Goal: Task Accomplishment & Management: Manage account settings

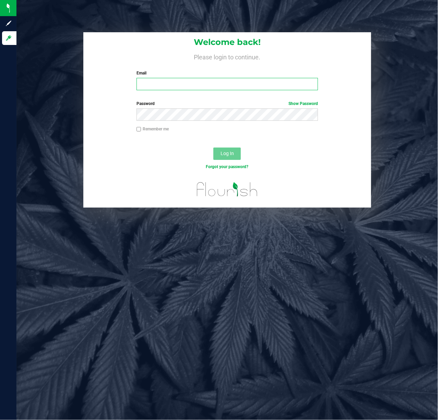
click at [161, 83] on input "Email" at bounding box center [228, 84] width 182 height 12
type input "[EMAIL_ADDRESS][DOMAIN_NAME]"
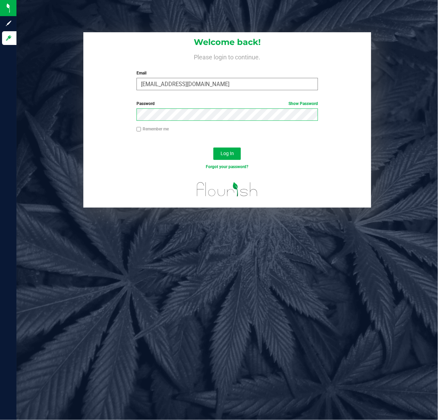
click at [214, 148] on button "Log In" at bounding box center [227, 154] width 27 height 12
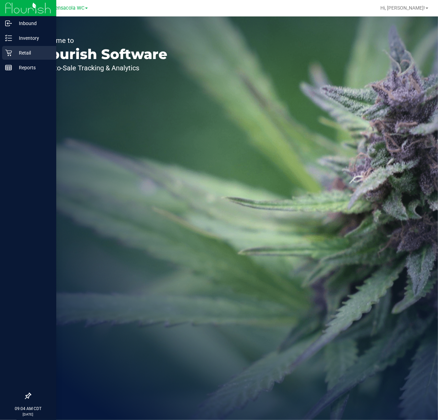
click at [19, 53] on p "Retail" at bounding box center [32, 53] width 41 height 8
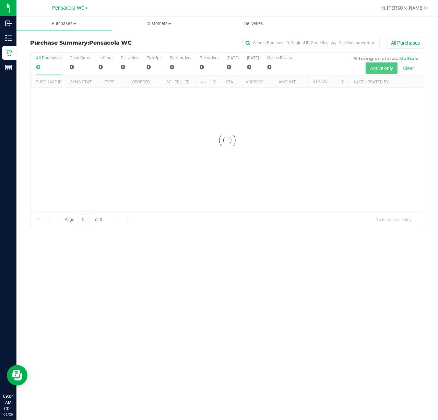
click at [308, 122] on div at bounding box center [228, 140] width 394 height 175
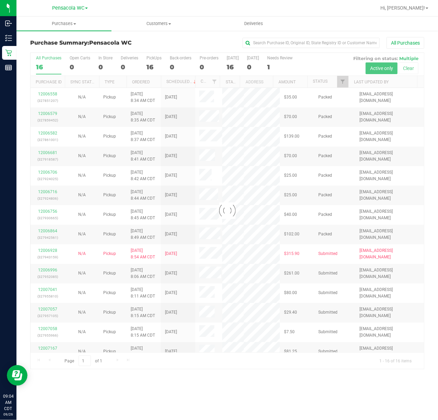
click at [328, 84] on div at bounding box center [228, 211] width 394 height 316
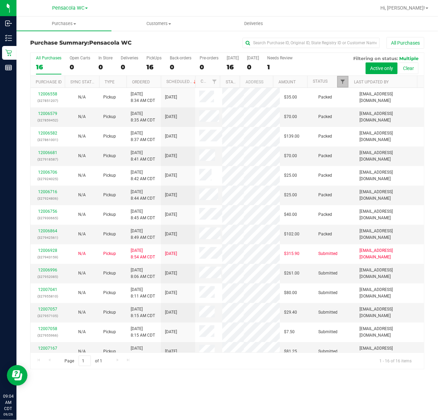
click at [328, 83] on span "Filter" at bounding box center [342, 81] width 5 height 5
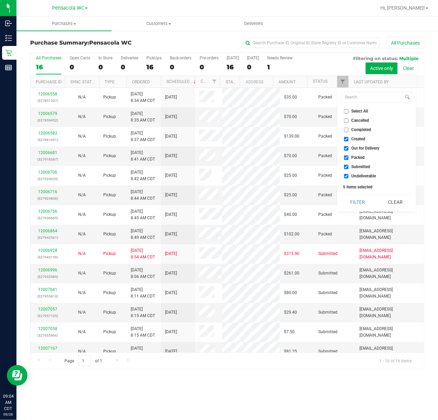
click at [328, 113] on span "Select All" at bounding box center [360, 111] width 17 height 4
click at [328, 113] on input "Select All" at bounding box center [346, 111] width 4 height 4
checkbox input "true"
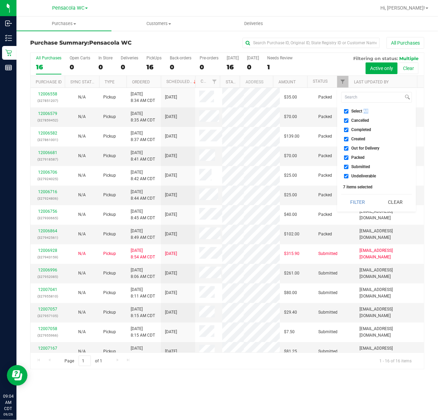
click at [328, 113] on span "Select All" at bounding box center [360, 111] width 17 height 4
click at [328, 113] on input "Select All" at bounding box center [346, 111] width 4 height 4
checkbox input "false"
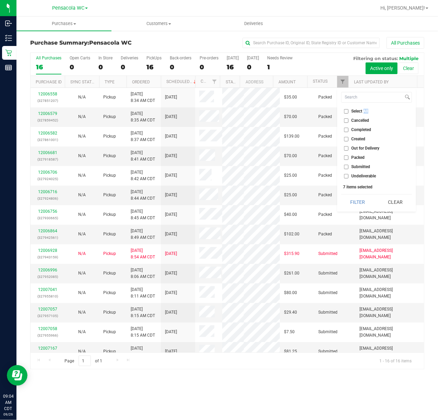
checkbox input "false"
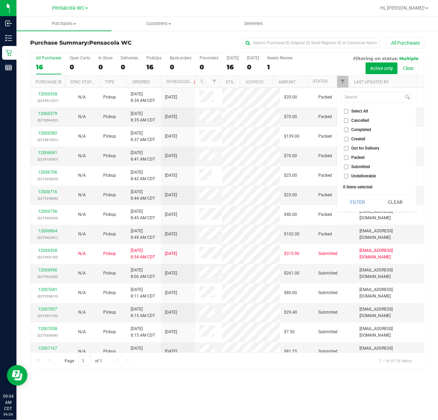
click at [328, 163] on ul "Select All Cancelled Completed Created Out for Delivery Packed Submitted Undeli…" at bounding box center [377, 144] width 71 height 72
click at [328, 166] on span "Submitted" at bounding box center [361, 167] width 19 height 4
click at [328, 166] on input "Submitted" at bounding box center [346, 167] width 4 height 4
checkbox input "true"
click at [328, 200] on button "Filter" at bounding box center [358, 202] width 33 height 15
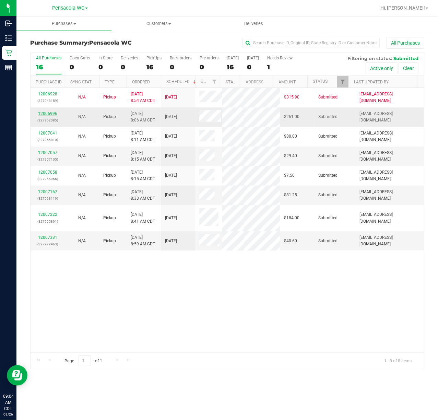
click at [49, 113] on link "12006996" at bounding box center [47, 113] width 19 height 5
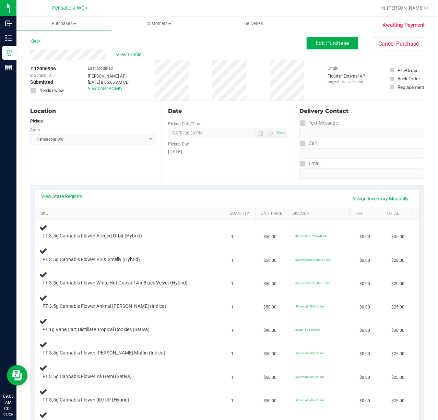
click at [74, 190] on div "View State Registry Assign Inventory Manually" at bounding box center [227, 199] width 384 height 18
click at [65, 197] on link "View State Registry" at bounding box center [62, 196] width 41 height 7
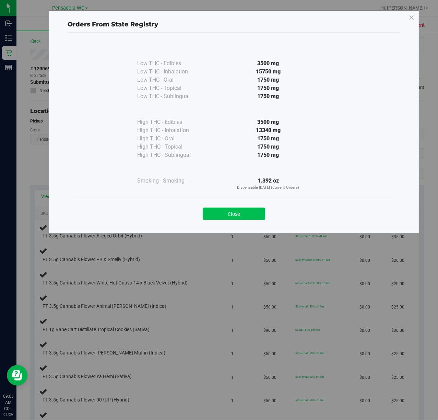
click at [231, 216] on button "Close" at bounding box center [234, 214] width 62 height 12
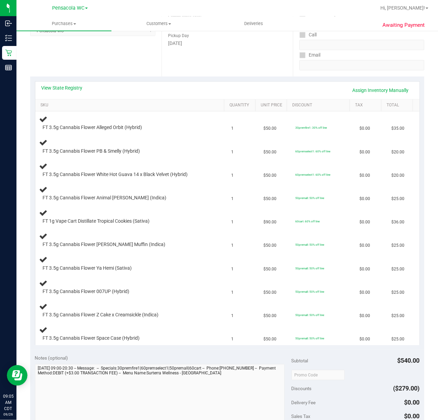
scroll to position [137, 0]
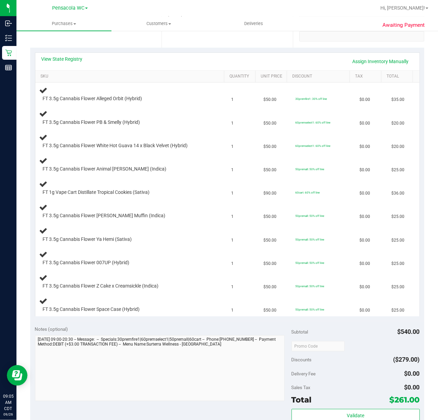
click at [130, 315] on div "Notes (optional)" at bounding box center [163, 329] width 257 height 7
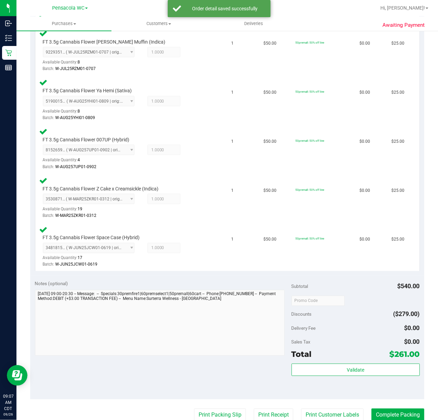
scroll to position [438, 0]
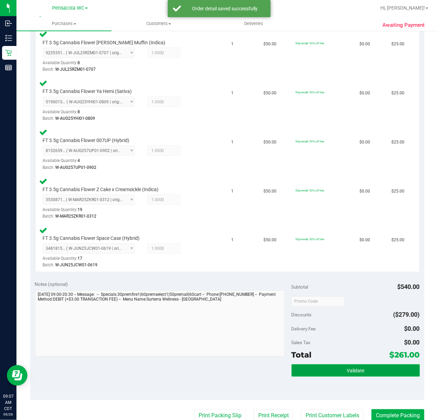
click at [328, 315] on button "Validate" at bounding box center [356, 371] width 128 height 12
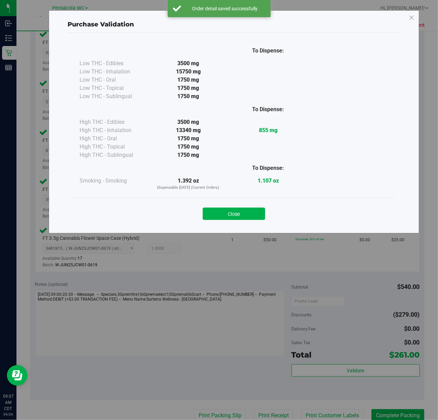
click at [328, 315] on div "Purchase Validation To Dispense: Low THC - Edibles 3500 mg" at bounding box center [221, 210] width 443 height 420
click at [243, 209] on button "Close" at bounding box center [234, 214] width 62 height 12
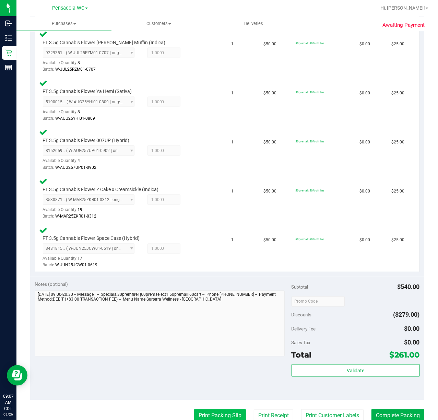
click at [209, 315] on button "Print Packing Slip" at bounding box center [220, 415] width 52 height 13
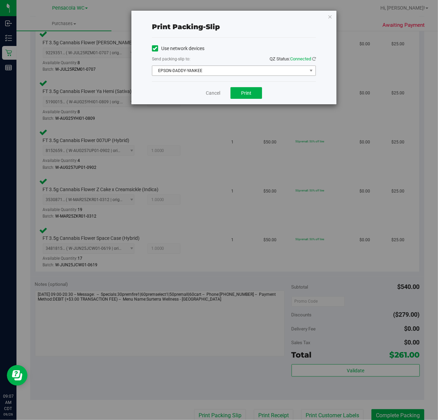
click at [210, 68] on span "EPSON-DADDY-YANKEE" at bounding box center [229, 71] width 155 height 10
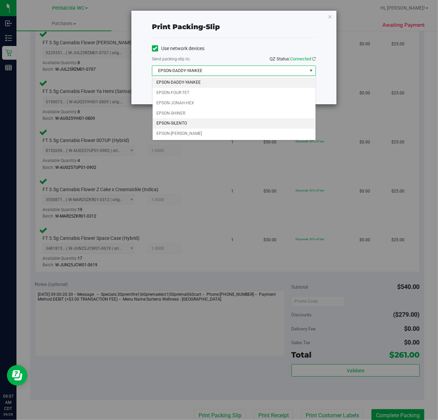
click at [181, 124] on li "EPSON-SILENTO" at bounding box center [234, 123] width 163 height 10
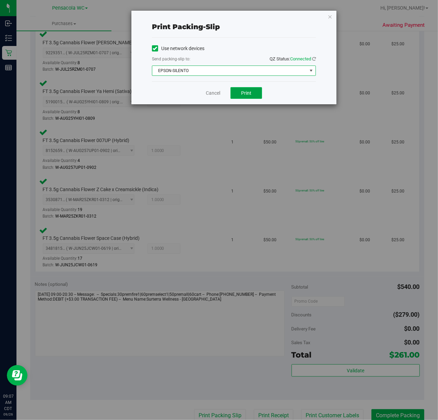
click at [249, 98] on button "Print" at bounding box center [247, 93] width 32 height 12
click at [328, 19] on icon "button" at bounding box center [330, 16] width 5 height 8
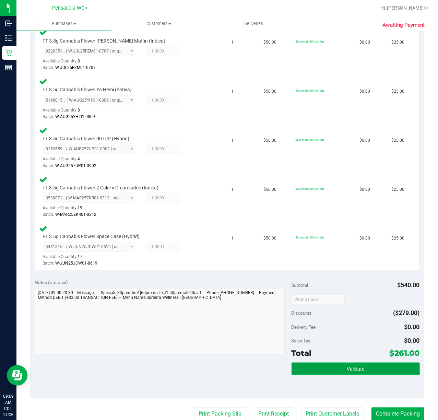
click at [328, 315] on button "Validate" at bounding box center [356, 369] width 128 height 12
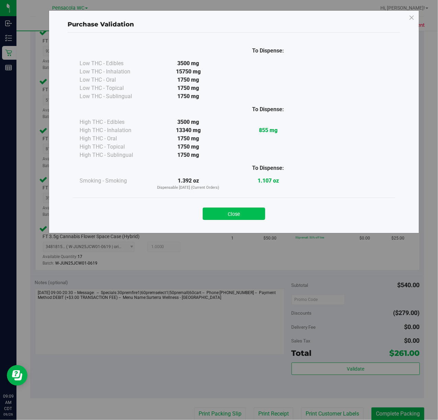
click at [229, 218] on button "Close" at bounding box center [234, 214] width 62 height 12
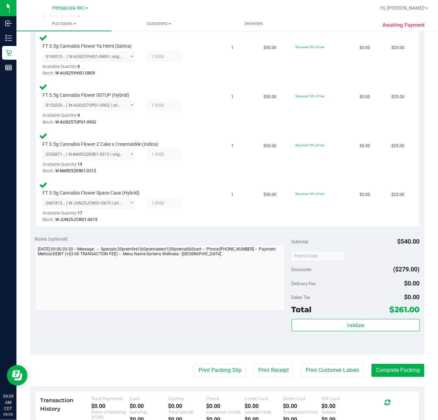
scroll to position [483, 0]
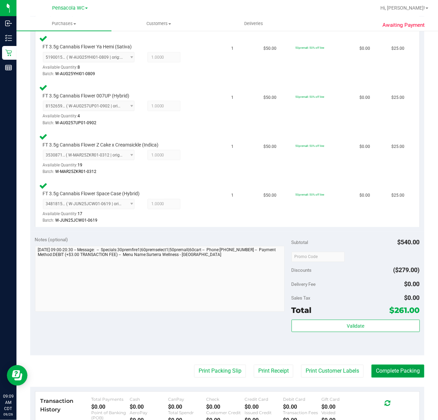
click at [328, 315] on button "Complete Packing" at bounding box center [398, 371] width 53 height 13
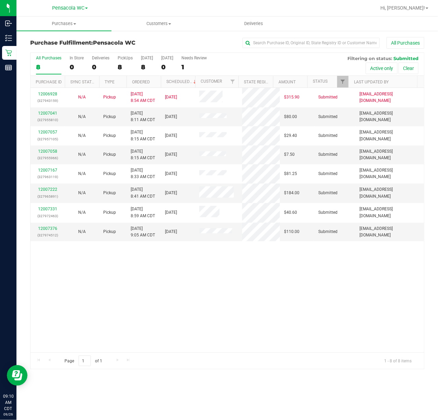
click at [153, 84] on th "Ordered" at bounding box center [144, 82] width 34 height 12
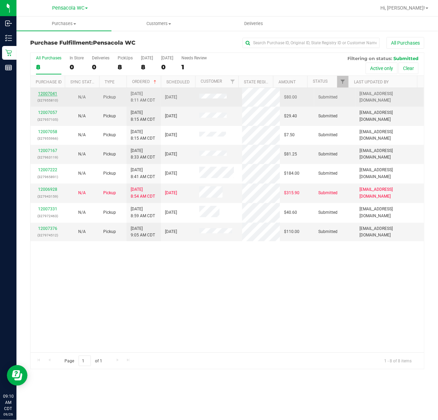
click at [50, 92] on link "12007041" at bounding box center [47, 93] width 19 height 5
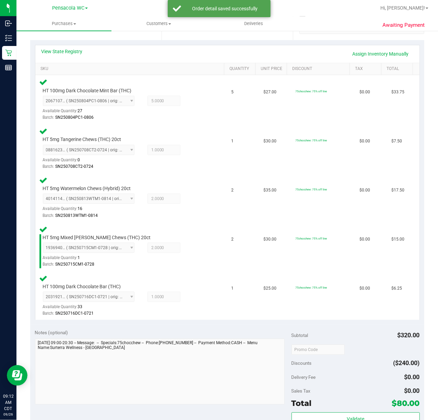
scroll to position [170, 0]
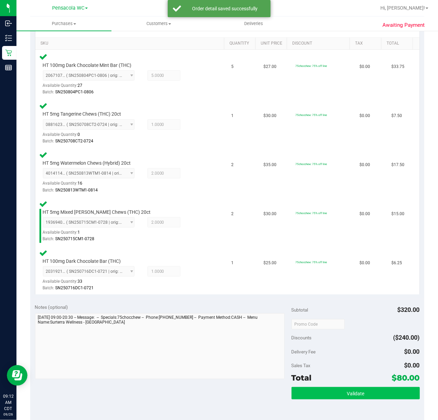
click at [328, 315] on button "Validate" at bounding box center [356, 393] width 128 height 12
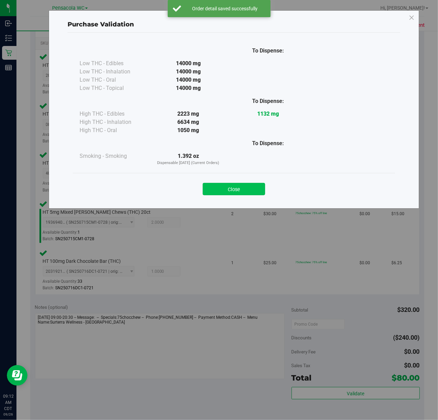
click at [234, 190] on button "Close" at bounding box center [234, 189] width 62 height 12
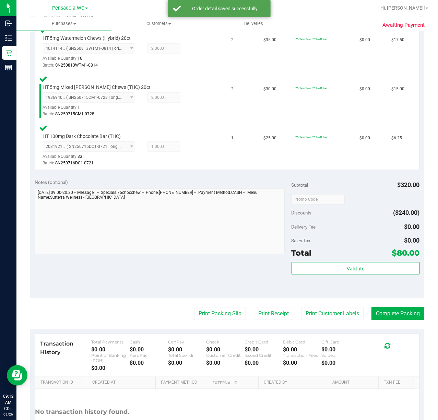
scroll to position [295, 0]
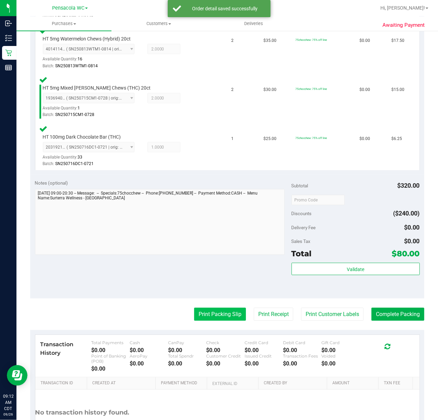
click at [223, 314] on button "Print Packing Slip" at bounding box center [220, 314] width 52 height 13
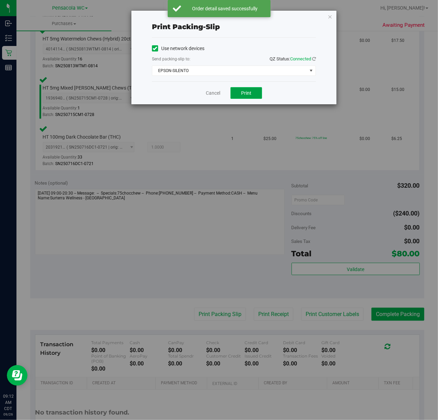
click at [250, 91] on span "Print" at bounding box center [246, 92] width 10 height 5
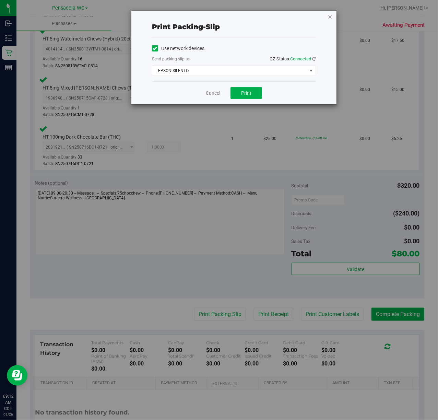
click at [328, 13] on icon "button" at bounding box center [330, 16] width 5 height 8
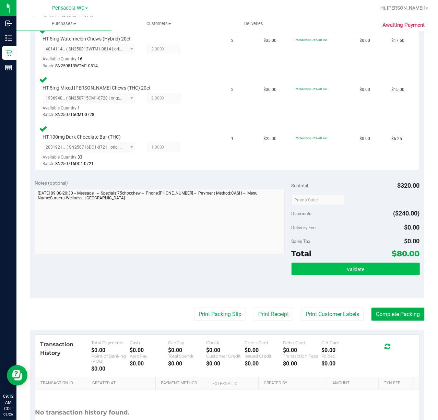
click at [328, 265] on button "Validate" at bounding box center [356, 269] width 128 height 12
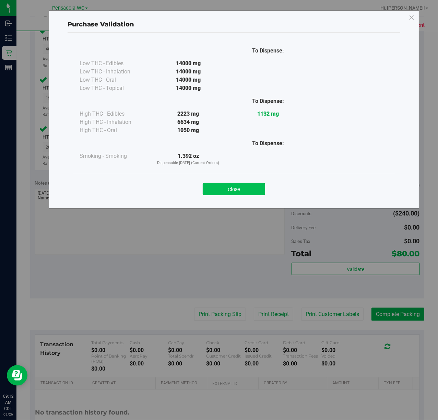
click at [250, 194] on button "Close" at bounding box center [234, 189] width 62 height 12
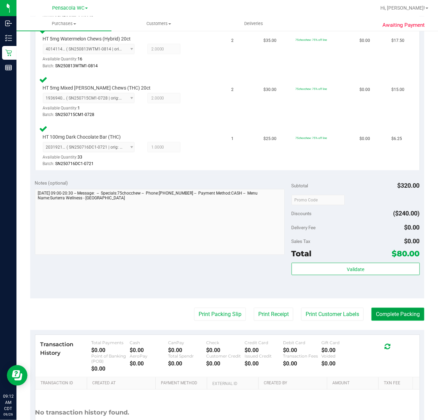
click at [328, 315] on button "Complete Packing" at bounding box center [398, 314] width 53 height 13
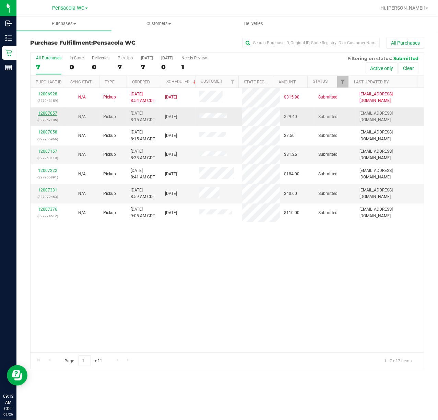
click at [44, 111] on link "12007057" at bounding box center [47, 113] width 19 height 5
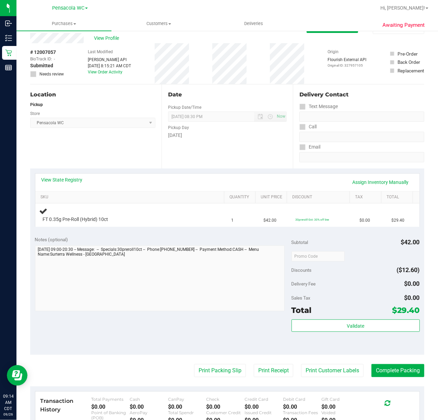
scroll to position [18, 0]
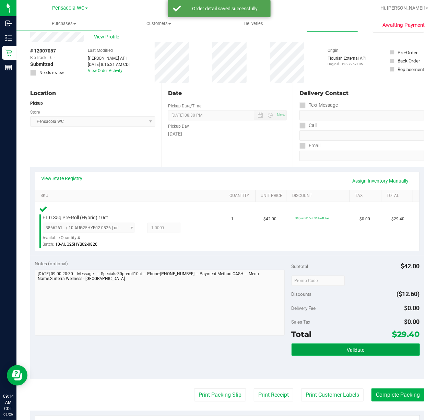
click at [328, 315] on button "Validate" at bounding box center [356, 350] width 128 height 12
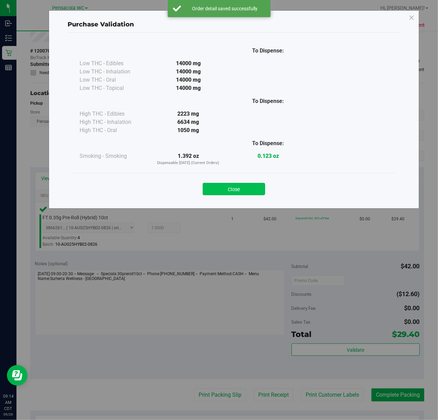
click at [256, 189] on button "Close" at bounding box center [234, 189] width 62 height 12
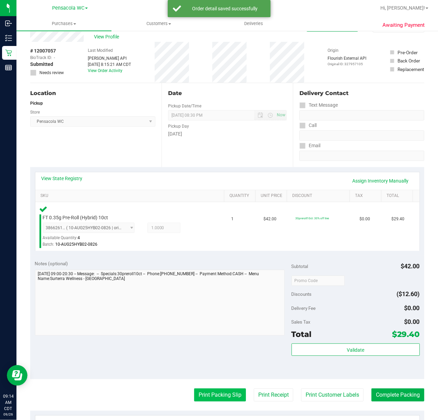
click at [222, 315] on button "Print Packing Slip" at bounding box center [220, 395] width 52 height 13
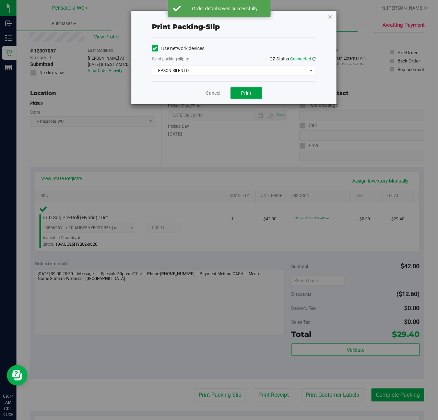
click at [247, 92] on span "Print" at bounding box center [246, 92] width 10 height 5
click at [328, 16] on icon "button" at bounding box center [330, 16] width 5 height 8
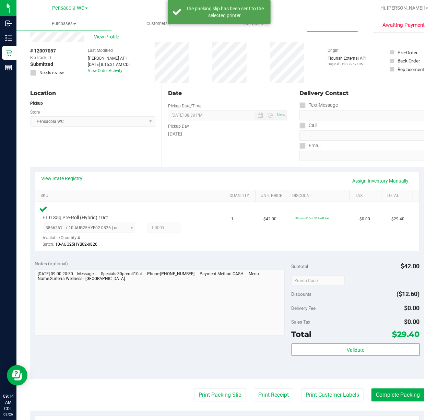
scroll to position [0, 0]
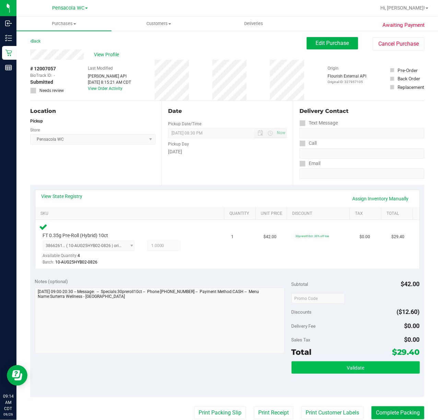
click at [328, 315] on button "Validate" at bounding box center [356, 367] width 128 height 12
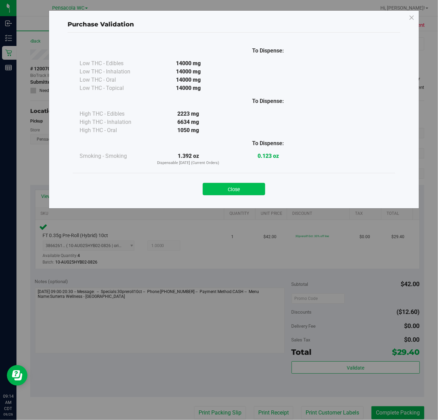
click at [224, 193] on button "Close" at bounding box center [234, 189] width 62 height 12
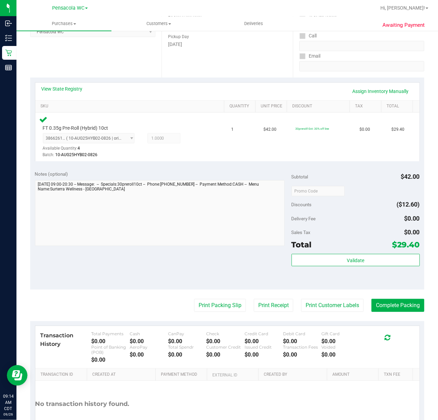
scroll to position [127, 0]
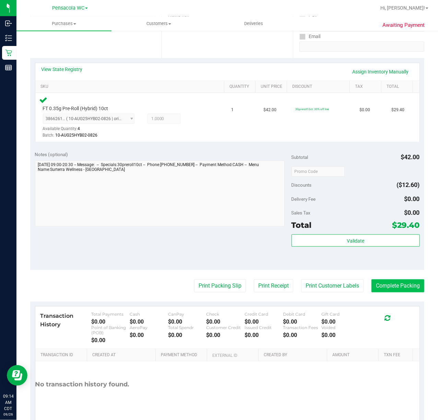
click at [328, 285] on button "Complete Packing" at bounding box center [398, 285] width 53 height 13
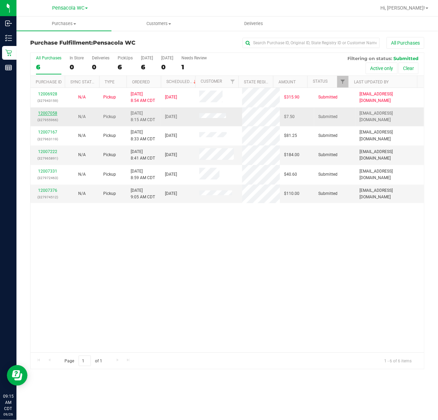
click at [46, 112] on link "12007058" at bounding box center [47, 113] width 19 height 5
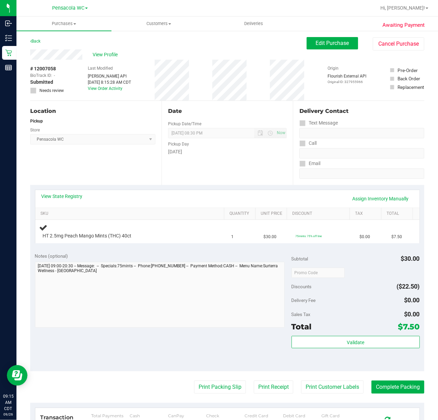
click at [96, 169] on div "Location Pickup Store Pensacola WC Select Store [PERSON_NAME][GEOGRAPHIC_DATA] …" at bounding box center [95, 143] width 131 height 84
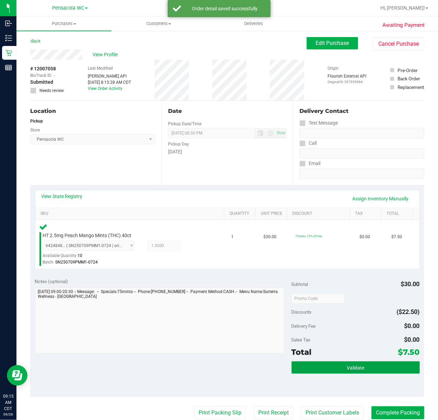
click at [328, 315] on button "Validate" at bounding box center [356, 367] width 128 height 12
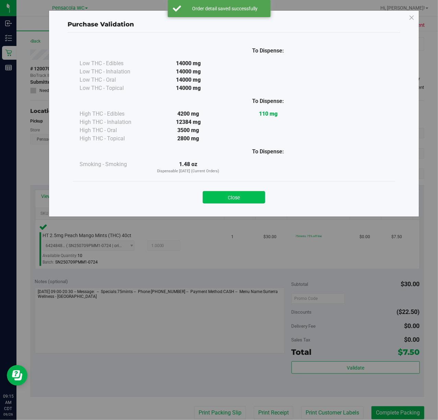
click at [246, 203] on button "Close" at bounding box center [234, 197] width 62 height 12
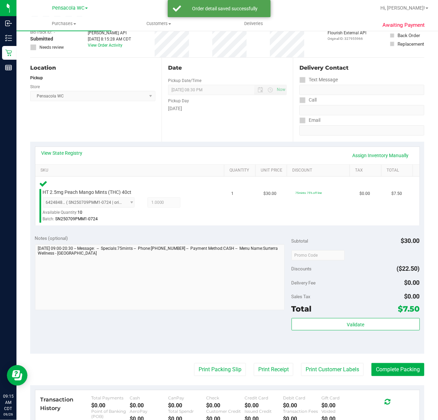
scroll to position [45, 0]
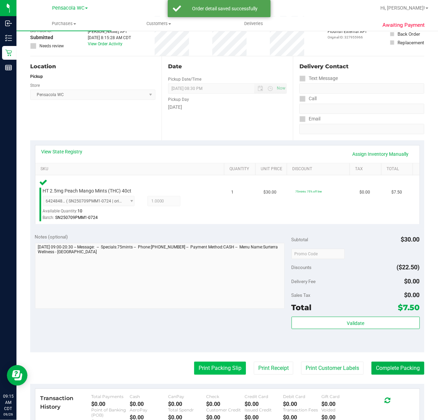
click at [219, 315] on button "Print Packing Slip" at bounding box center [220, 368] width 52 height 13
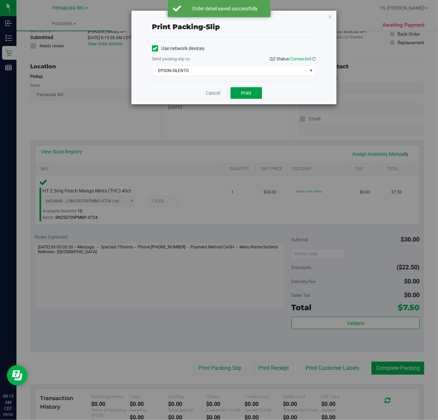
click at [237, 94] on button "Print" at bounding box center [247, 93] width 32 height 12
click at [328, 19] on icon "button" at bounding box center [330, 16] width 5 height 8
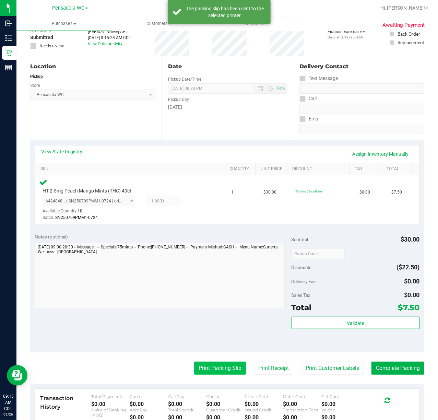
click at [220, 315] on button "Print Packing Slip" at bounding box center [220, 368] width 52 height 13
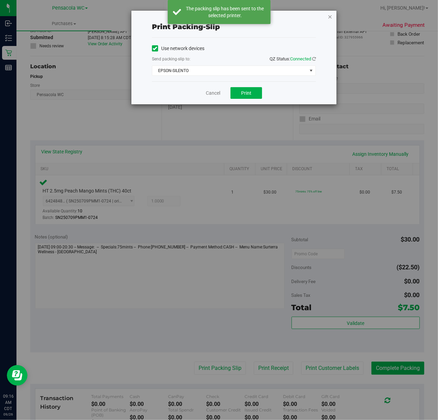
click at [328, 16] on icon "button" at bounding box center [330, 16] width 5 height 8
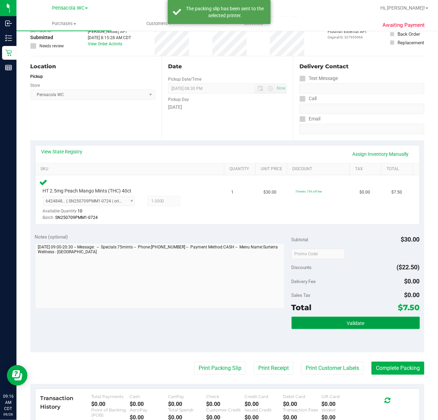
click at [328, 315] on button "Validate" at bounding box center [356, 323] width 128 height 12
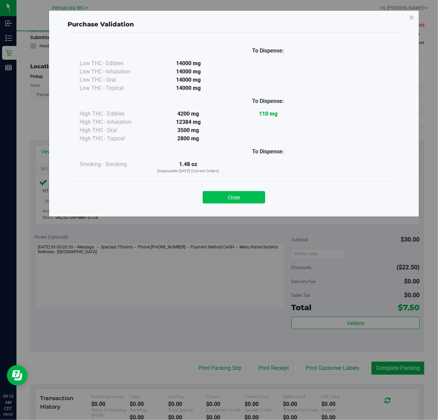
click at [251, 192] on button "Close" at bounding box center [234, 197] width 62 height 12
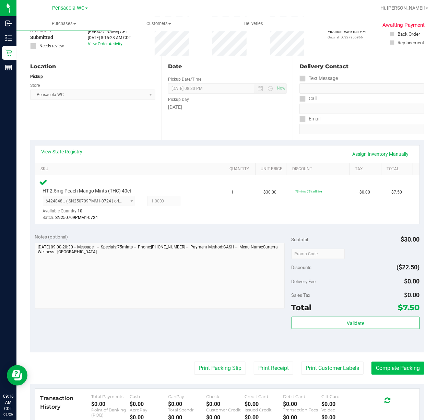
click at [328, 315] on button "Complete Packing" at bounding box center [398, 368] width 53 height 13
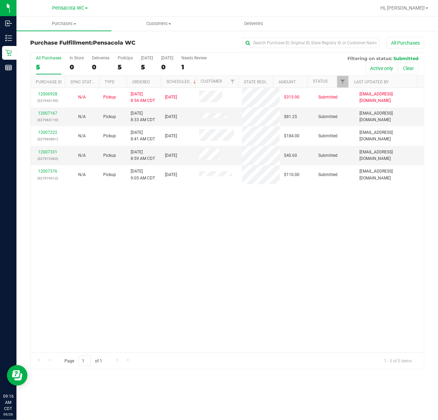
click at [211, 249] on div "12006928 (327943159) N/A Pickup [DATE] 8:54 AM CDT 9/26/2025 $315.90 Submitted …" at bounding box center [228, 220] width 394 height 265
click at [45, 114] on link "12007167" at bounding box center [47, 113] width 19 height 5
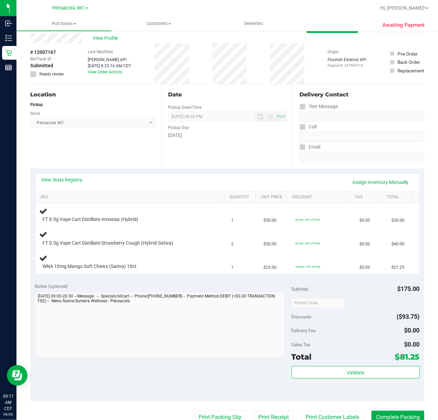
scroll to position [19, 0]
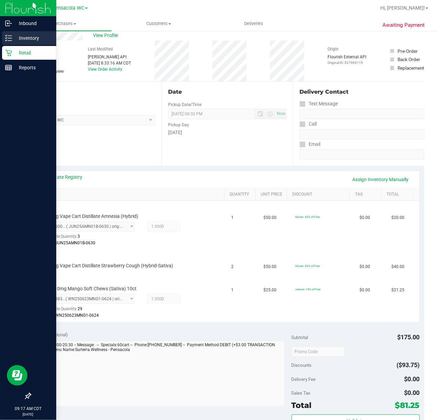
drag, startPoint x: 22, startPoint y: 38, endPoint x: 32, endPoint y: 38, distance: 10.0
click at [22, 38] on p "Inventory" at bounding box center [32, 38] width 41 height 8
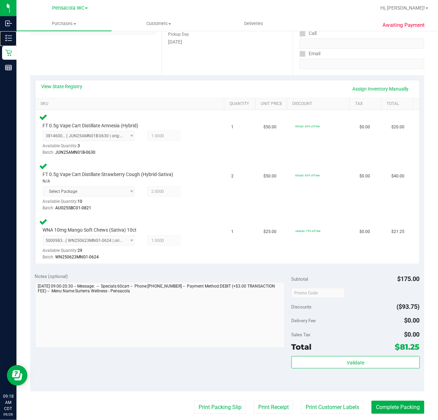
scroll to position [158, 0]
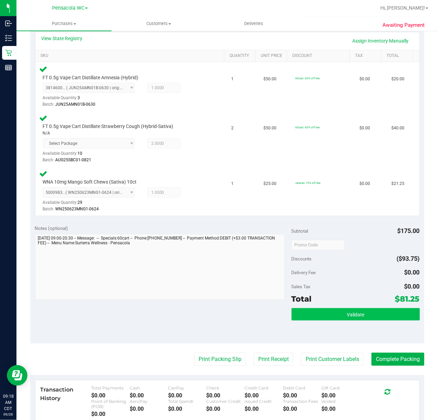
click at [328, 315] on button "Validate" at bounding box center [356, 314] width 128 height 12
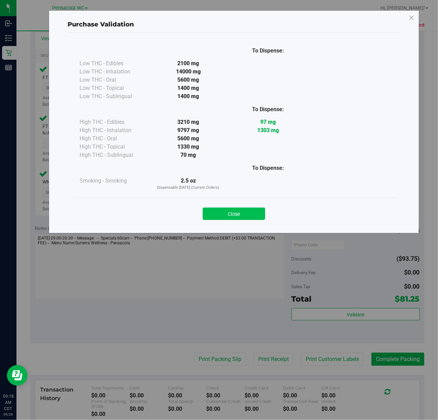
click at [223, 217] on button "Close" at bounding box center [234, 214] width 62 height 12
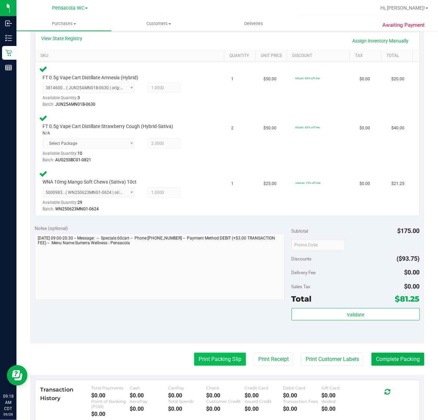
click at [209, 315] on button "Print Packing Slip" at bounding box center [220, 359] width 52 height 13
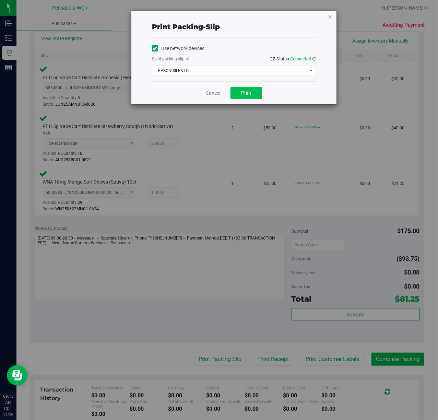
click at [251, 92] on span "Print" at bounding box center [246, 92] width 10 height 5
click at [328, 17] on icon "button" at bounding box center [330, 16] width 5 height 8
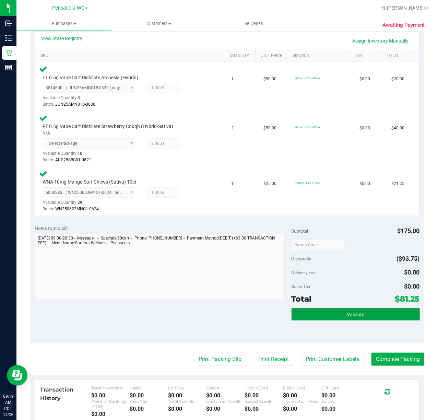
click at [315, 314] on button "Validate" at bounding box center [356, 314] width 128 height 12
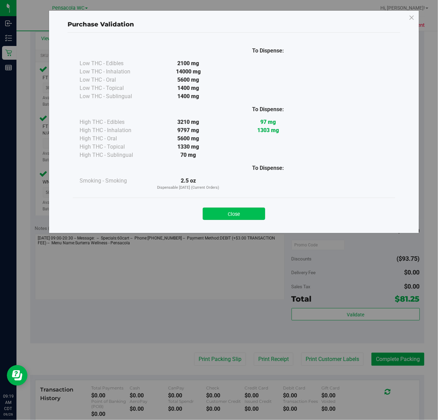
click at [229, 217] on button "Close" at bounding box center [234, 214] width 62 height 12
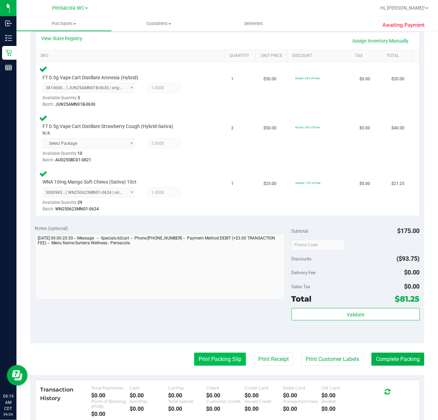
click at [218, 315] on button "Print Packing Slip" at bounding box center [220, 359] width 52 height 13
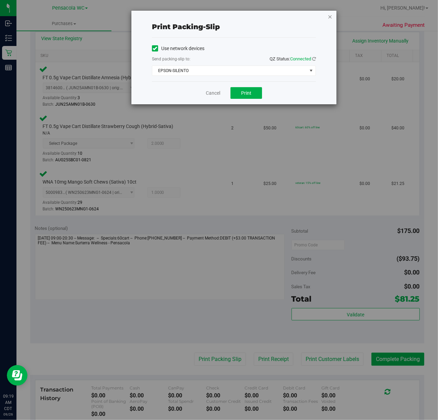
click at [328, 18] on icon "button" at bounding box center [330, 16] width 5 height 8
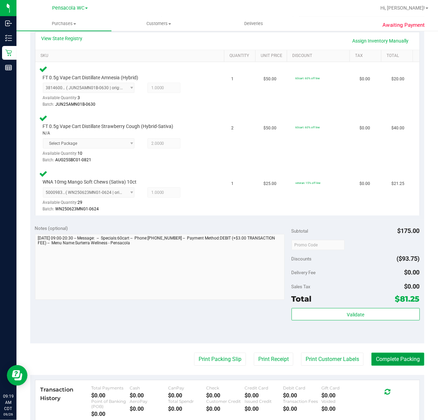
click at [328, 315] on button "Complete Packing" at bounding box center [398, 359] width 53 height 13
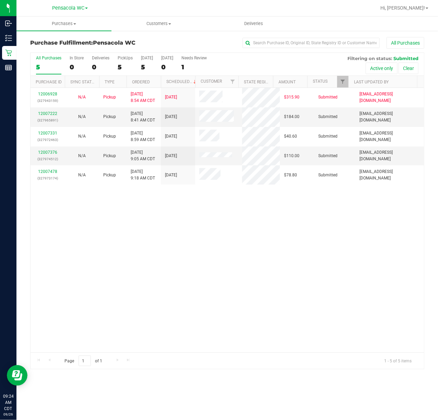
click at [222, 302] on div "12006928 (327943159) N/A Pickup [DATE] 8:54 AM CDT 9/26/2025 $315.90 Submitted …" at bounding box center [228, 220] width 394 height 265
click at [51, 111] on link "12007222" at bounding box center [47, 113] width 19 height 5
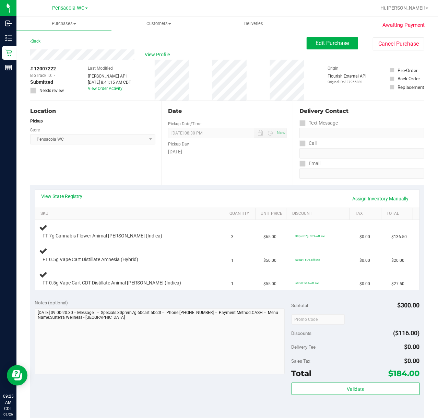
scroll to position [24, 0]
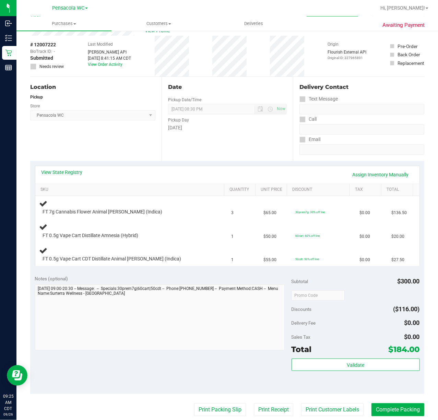
click at [58, 172] on link "View State Registry" at bounding box center [62, 172] width 41 height 7
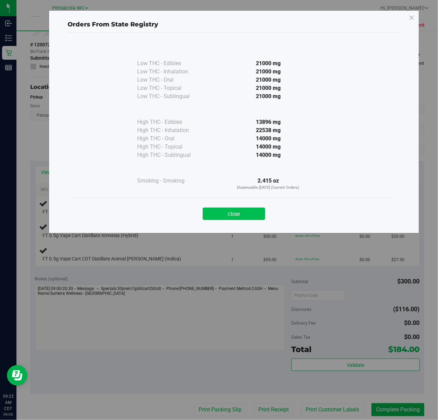
click at [250, 209] on button "Close" at bounding box center [234, 214] width 62 height 12
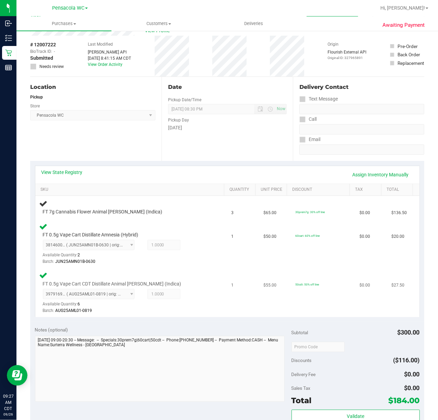
click at [152, 279] on div "FT 0.5g Vape Cart CDT Distillate Animal [PERSON_NAME] (Indica) 3979169693250161…" at bounding box center [131, 292] width 184 height 43
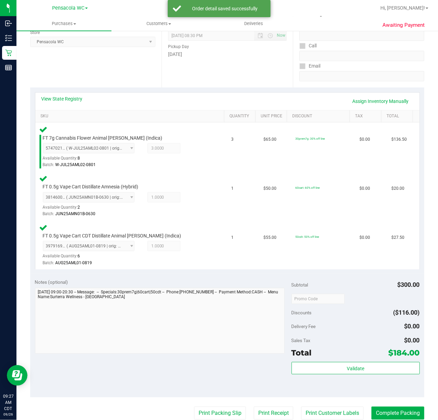
scroll to position [112, 0]
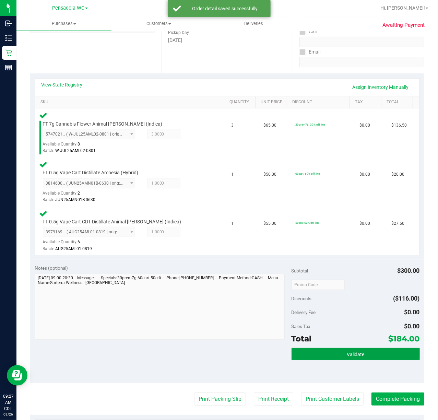
click at [328, 315] on button "Validate" at bounding box center [356, 354] width 128 height 12
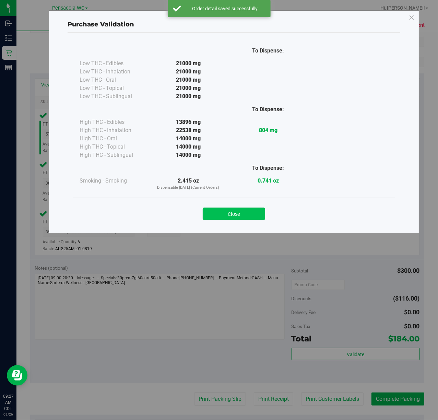
click at [238, 217] on button "Close" at bounding box center [234, 214] width 62 height 12
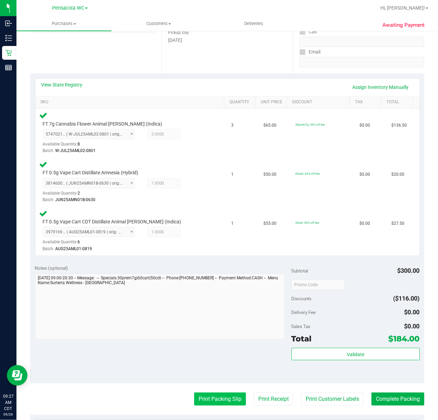
click at [208, 315] on button "Print Packing Slip" at bounding box center [220, 399] width 52 height 13
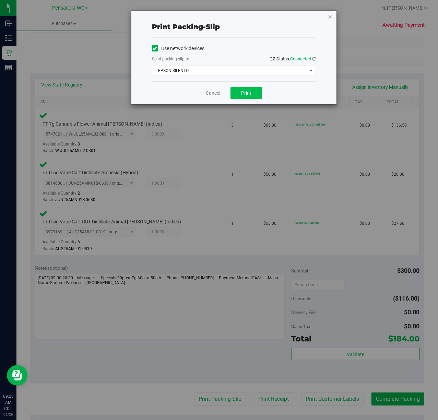
click at [246, 93] on span "Print" at bounding box center [246, 92] width 10 height 5
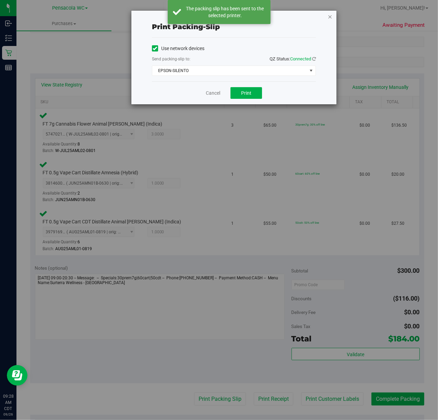
click at [328, 17] on icon "button" at bounding box center [330, 16] width 5 height 8
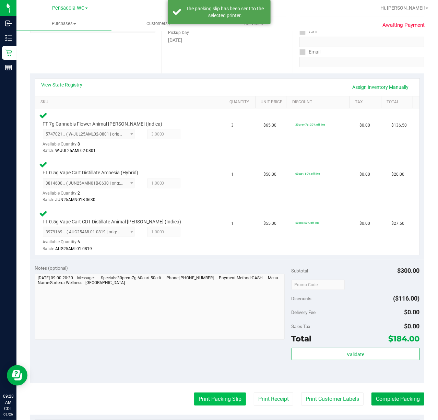
click at [218, 315] on button "Print Packing Slip" at bounding box center [220, 399] width 52 height 13
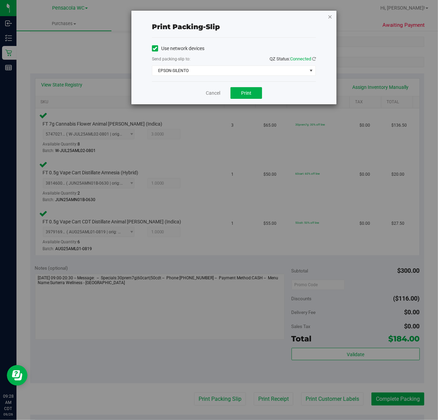
click at [328, 19] on icon "button" at bounding box center [330, 16] width 5 height 8
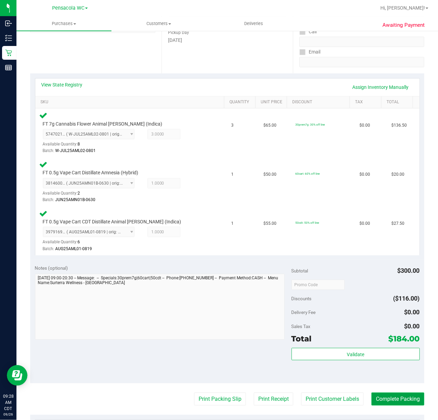
click at [328, 315] on button "Complete Packing" at bounding box center [398, 399] width 53 height 13
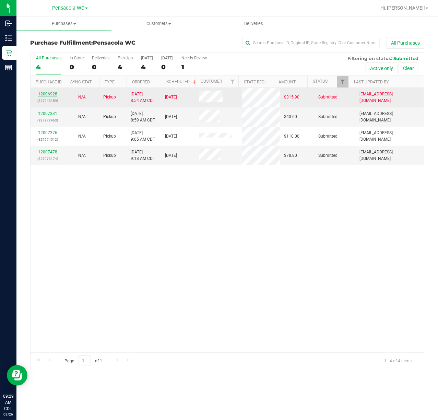
click at [54, 94] on link "12006928" at bounding box center [47, 94] width 19 height 5
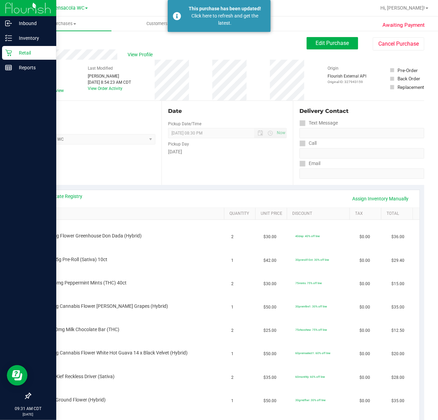
click at [8, 53] on icon at bounding box center [8, 52] width 7 height 7
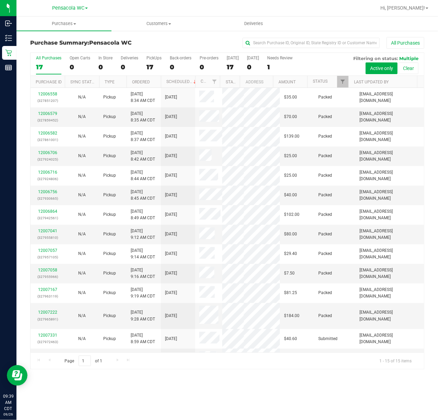
drag, startPoint x: 244, startPoint y: 382, endPoint x: 244, endPoint y: 374, distance: 7.9
click at [244, 315] on div "Purchases Summary of purchases Fulfillment All purchases Customers All customer…" at bounding box center [227, 218] width 422 height 404
click at [328, 84] on span "Filter" at bounding box center [342, 81] width 5 height 5
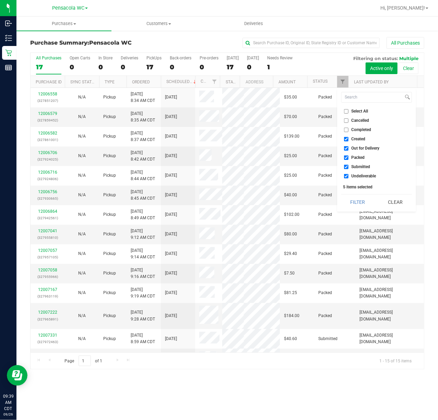
click at [328, 112] on span "Select All" at bounding box center [360, 111] width 17 height 4
click at [328, 112] on input "Select All" at bounding box center [346, 111] width 4 height 4
checkbox input "true"
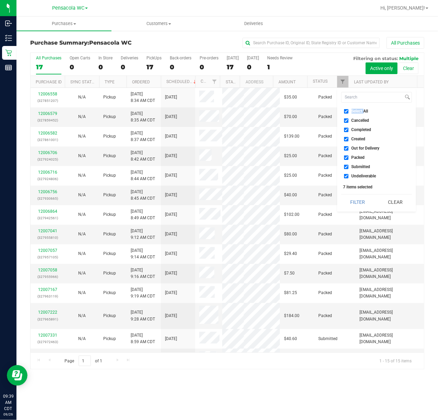
click at [328, 112] on span "Select All" at bounding box center [360, 111] width 17 height 4
click at [328, 112] on input "Select All" at bounding box center [346, 111] width 4 height 4
checkbox input "false"
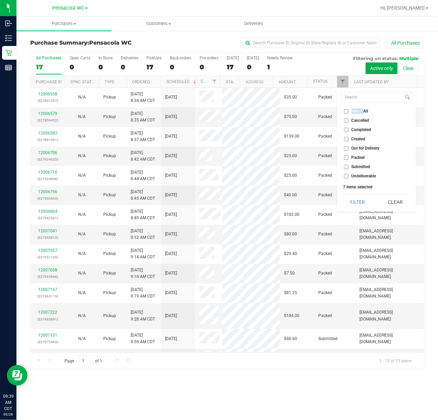
checkbox input "false"
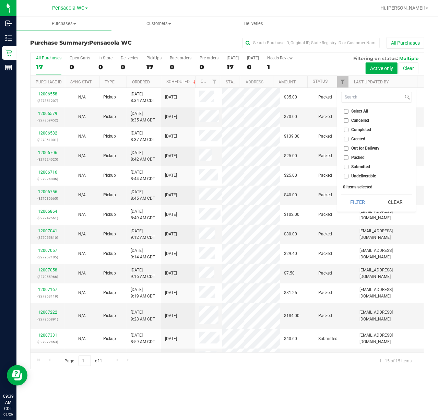
click at [328, 165] on span "Submitted" at bounding box center [361, 167] width 19 height 4
click at [328, 165] on input "Submitted" at bounding box center [346, 167] width 4 height 4
checkbox input "true"
click at [328, 201] on button "Filter" at bounding box center [358, 202] width 33 height 15
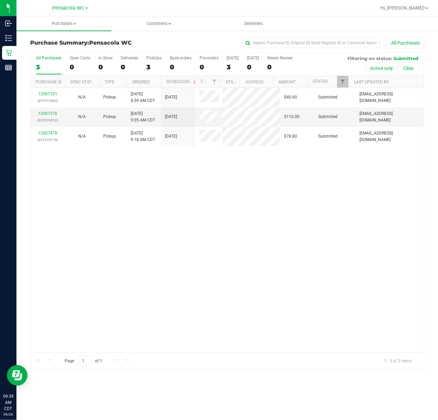
click at [157, 238] on div "12007331 (327972463) N/A Pickup [DATE] 8:59 AM CDT 9/26/2025 $40.60 Submitted […" at bounding box center [228, 220] width 394 height 265
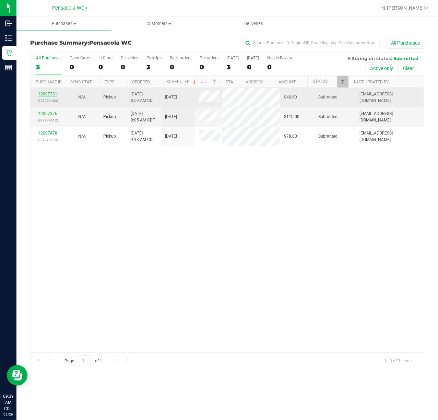
click at [51, 94] on link "12007331" at bounding box center [47, 94] width 19 height 5
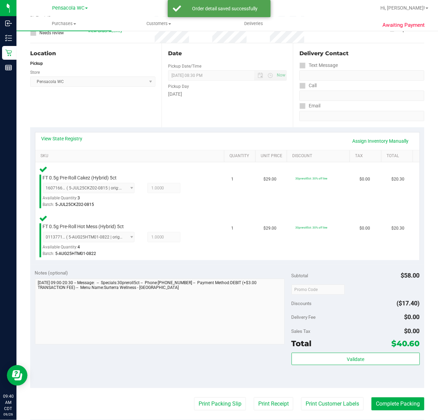
scroll to position [71, 0]
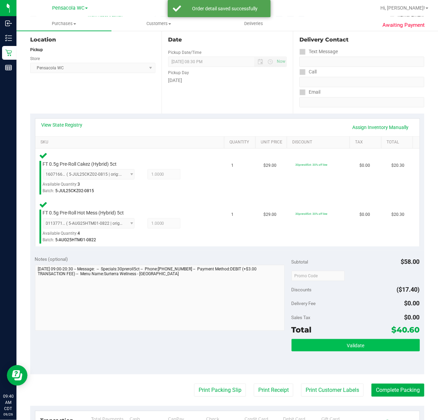
click at [328, 315] on span "Validate" at bounding box center [356, 345] width 18 height 5
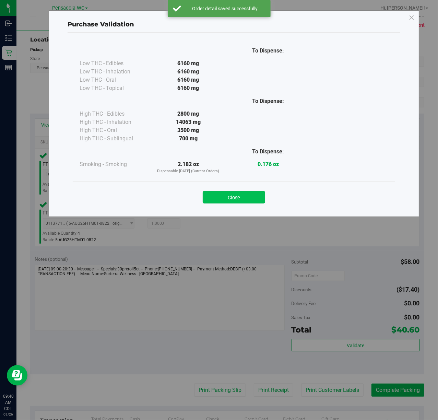
click at [244, 194] on button "Close" at bounding box center [234, 197] width 62 height 12
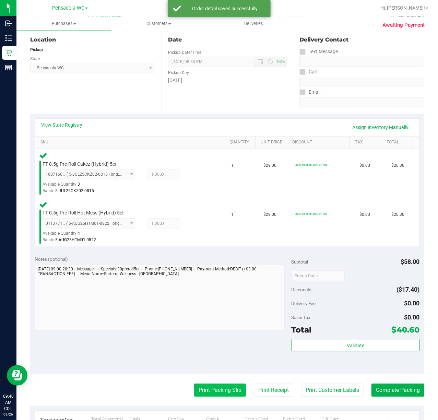
click at [204, 315] on button "Print Packing Slip" at bounding box center [220, 390] width 52 height 13
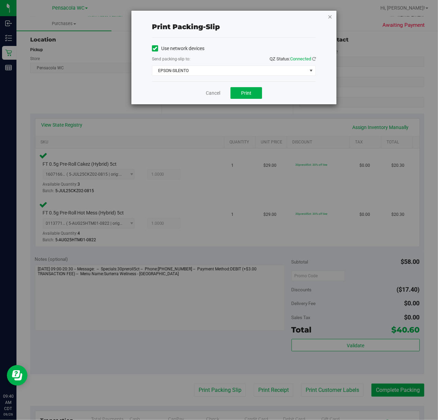
click at [328, 15] on icon "button" at bounding box center [330, 16] width 5 height 8
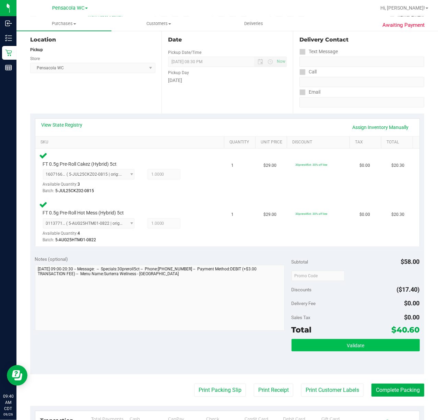
click at [321, 315] on button "Validate" at bounding box center [356, 345] width 128 height 12
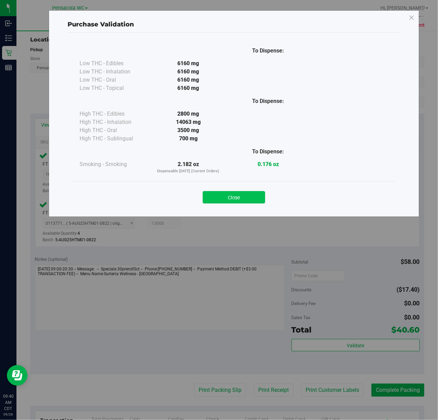
click at [254, 197] on button "Close" at bounding box center [234, 197] width 62 height 12
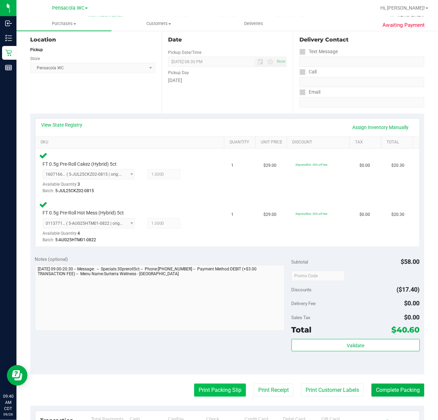
click at [207, 315] on button "Print Packing Slip" at bounding box center [220, 390] width 52 height 13
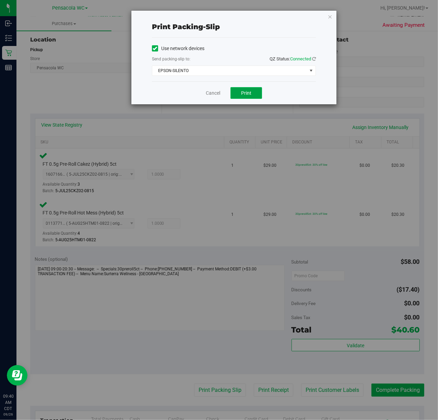
click at [252, 91] on button "Print" at bounding box center [247, 93] width 32 height 12
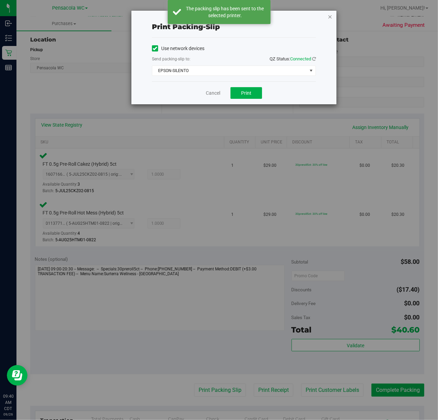
click at [328, 16] on icon "button" at bounding box center [330, 16] width 5 height 8
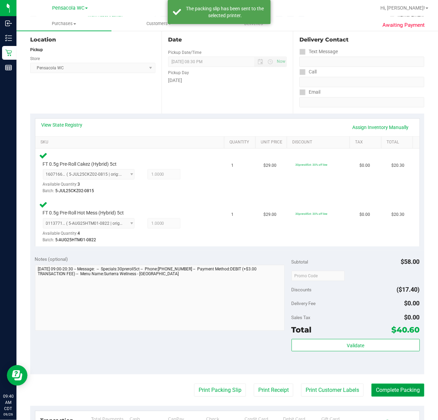
click at [328, 315] on button "Complete Packing" at bounding box center [398, 390] width 53 height 13
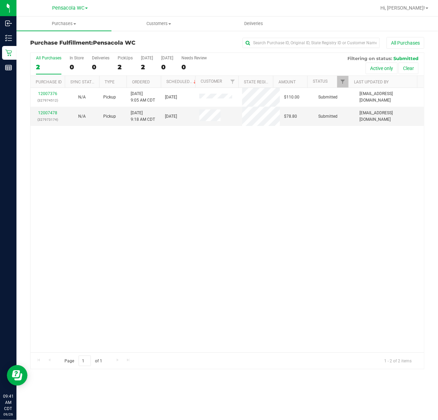
click at [263, 240] on div "12007376 (327974512) N/A Pickup [DATE] 9:05 AM CDT 9/26/2025 $110.00 Submitted …" at bounding box center [228, 220] width 394 height 265
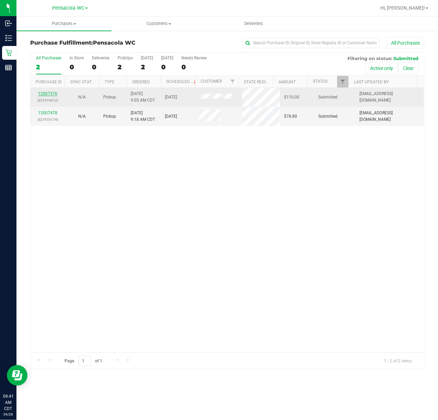
click at [47, 95] on link "12007376" at bounding box center [47, 93] width 19 height 5
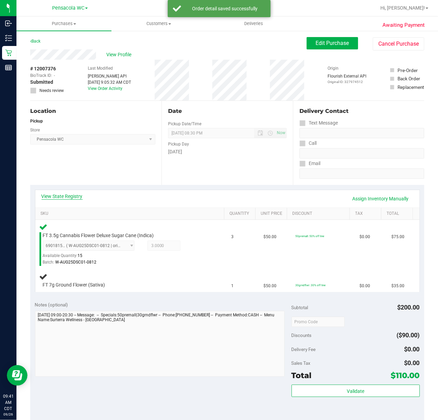
click at [81, 196] on link "View State Registry" at bounding box center [62, 196] width 41 height 7
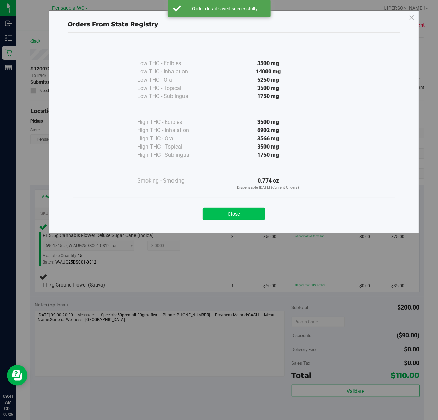
click at [249, 219] on button "Close" at bounding box center [234, 214] width 62 height 12
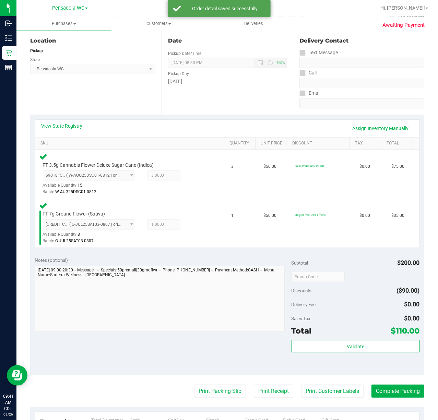
scroll to position [88, 0]
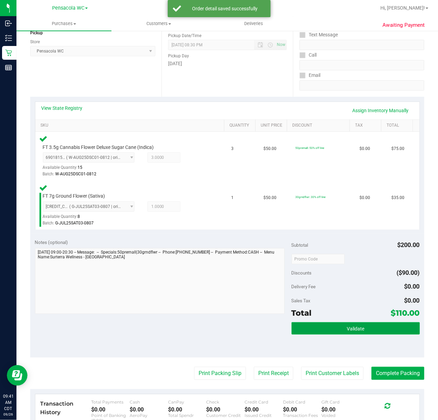
click at [328, 315] on button "Validate" at bounding box center [356, 328] width 128 height 12
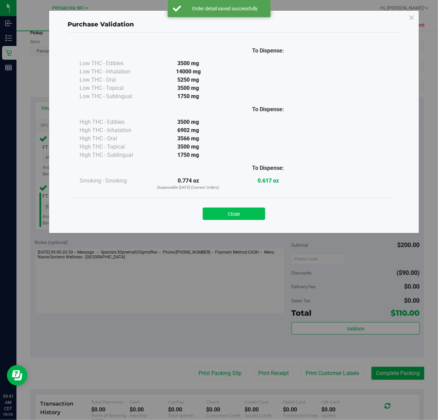
click at [250, 212] on button "Close" at bounding box center [234, 214] width 62 height 12
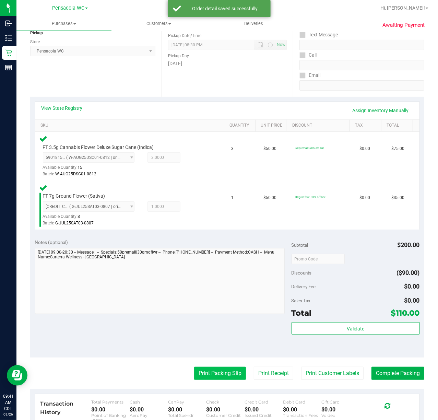
click at [219, 315] on button "Print Packing Slip" at bounding box center [220, 373] width 52 height 13
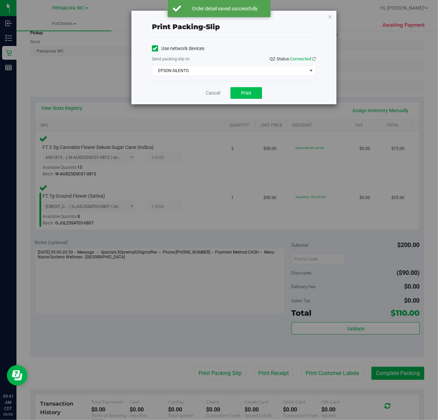
click at [246, 92] on span "Print" at bounding box center [246, 92] width 10 height 5
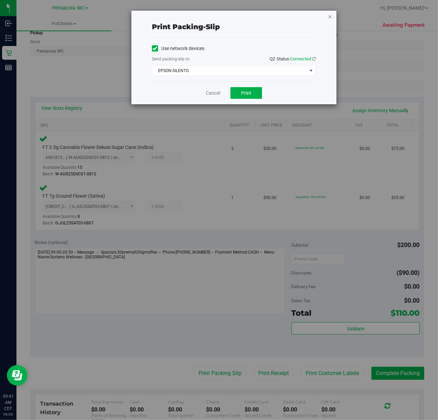
click at [328, 16] on icon "button" at bounding box center [330, 16] width 5 height 8
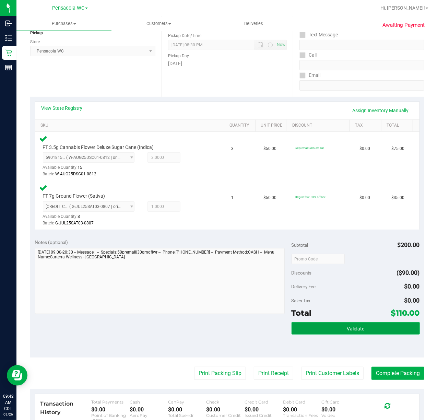
click at [328, 315] on button "Validate" at bounding box center [356, 328] width 128 height 12
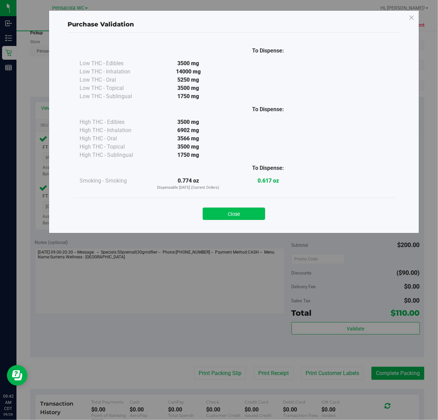
click at [239, 210] on button "Close" at bounding box center [234, 214] width 62 height 12
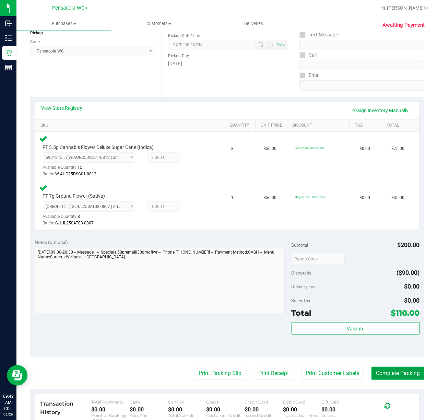
click at [328, 315] on button "Complete Packing" at bounding box center [398, 373] width 53 height 13
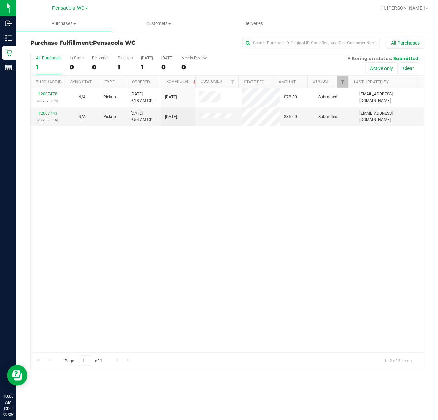
click at [178, 269] on div "12007478 (327973174) N/A Pickup [DATE] 9:18 AM CDT 9/26/2025 $78.80 Submitted […" at bounding box center [228, 220] width 394 height 265
click at [274, 202] on div "12007478 (327973174) N/A Pickup [DATE] 9:18 AM CDT 9/26/2025 $78.80 Submitted […" at bounding box center [228, 220] width 394 height 265
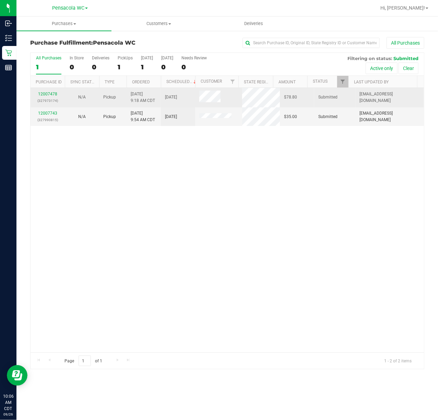
click at [58, 106] on td "12007478 (327973174)" at bounding box center [48, 98] width 34 height 20
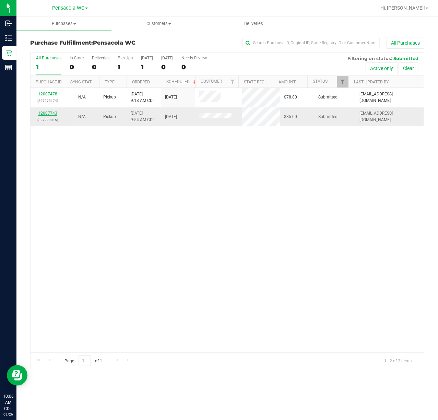
click at [43, 113] on link "12007743" at bounding box center [47, 113] width 19 height 5
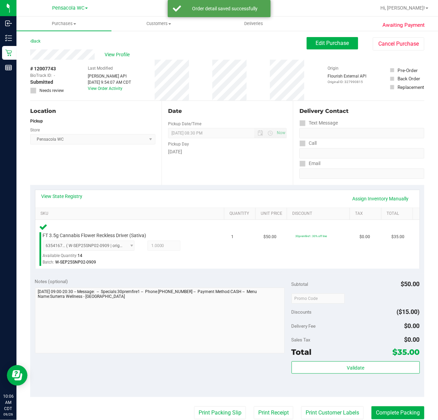
scroll to position [30, 0]
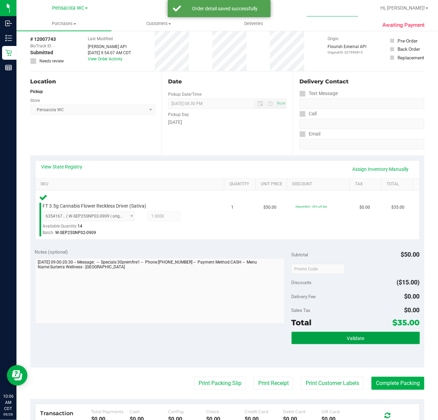
click at [328, 315] on button "Validate" at bounding box center [356, 338] width 128 height 12
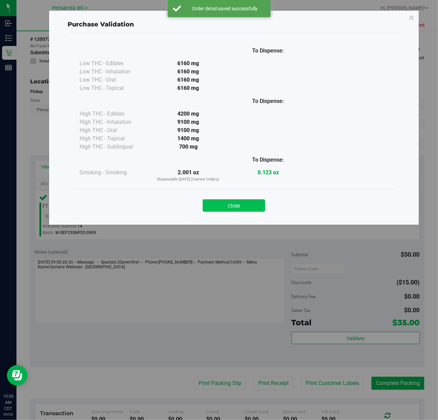
click at [224, 205] on button "Close" at bounding box center [234, 205] width 62 height 12
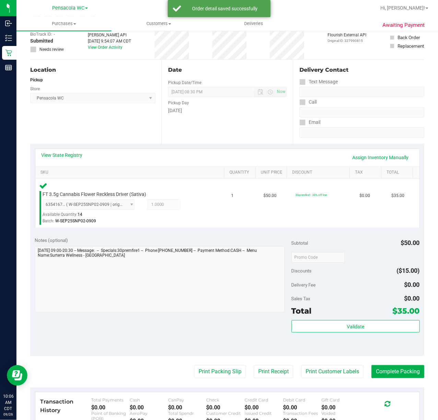
scroll to position [42, 0]
click at [200, 315] on button "Print Packing Slip" at bounding box center [220, 371] width 52 height 13
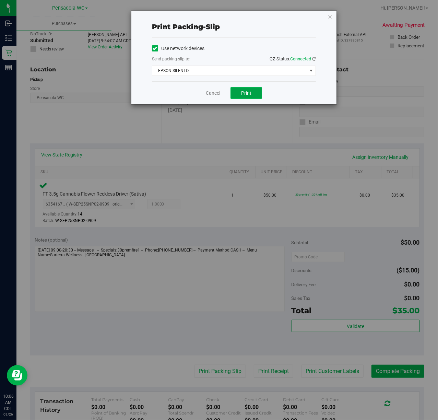
click at [251, 96] on span "Print" at bounding box center [246, 92] width 10 height 5
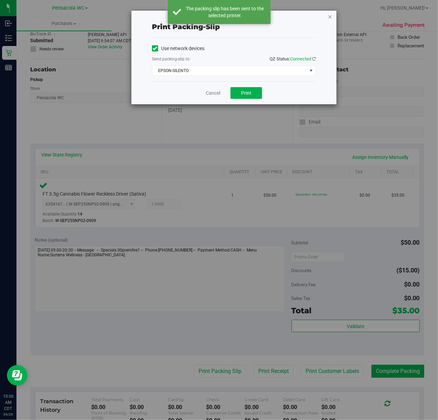
click at [328, 16] on icon "button" at bounding box center [330, 16] width 5 height 8
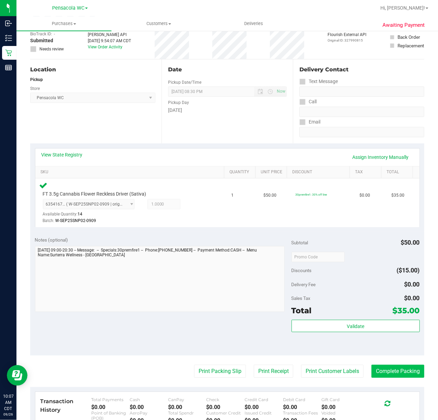
click at [328, 315] on button "Complete Packing" at bounding box center [398, 371] width 53 height 13
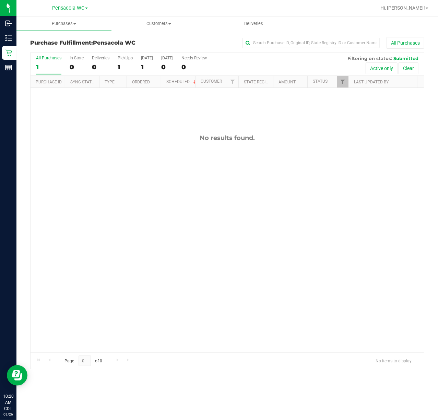
click at [153, 154] on div "No results found." at bounding box center [228, 243] width 394 height 311
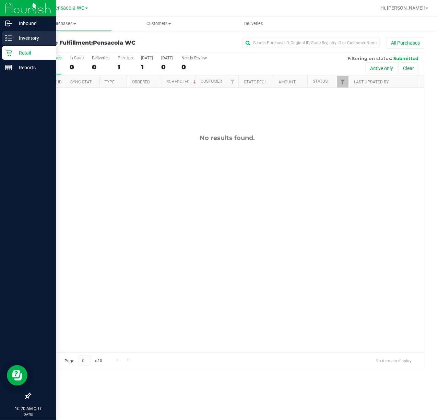
click at [10, 35] on icon at bounding box center [8, 38] width 7 height 7
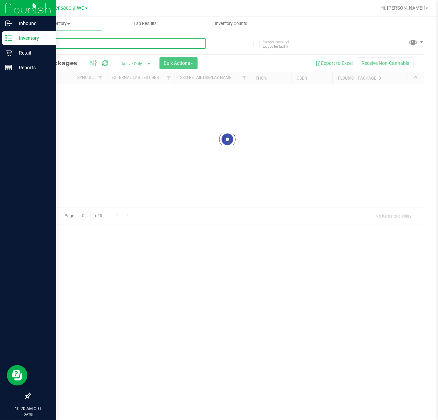
click at [82, 42] on input "text" at bounding box center [118, 43] width 176 height 10
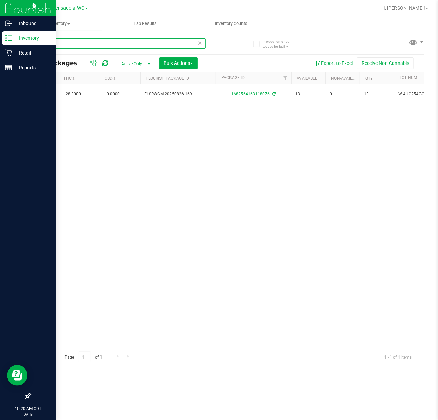
scroll to position [0, 190]
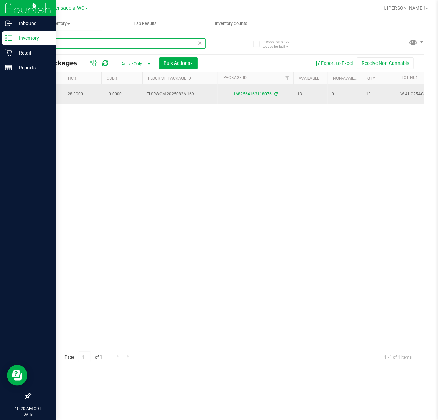
type input "ago"
click at [254, 94] on link "1682564163118076" at bounding box center [252, 94] width 38 height 5
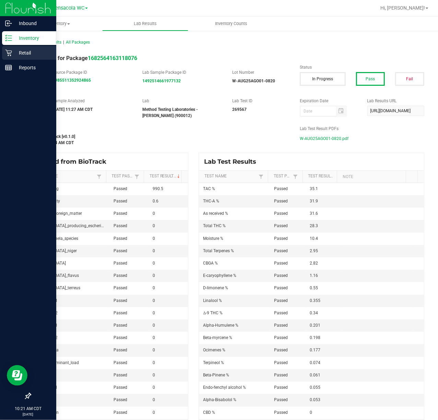
click at [7, 56] on icon at bounding box center [8, 52] width 7 height 7
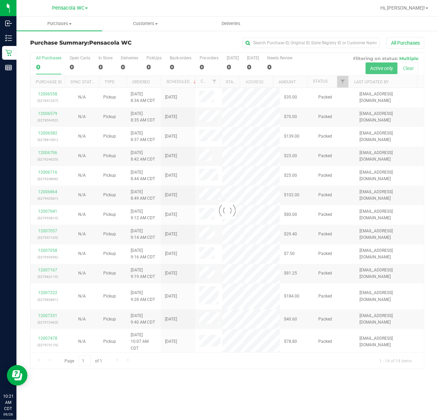
click at [328, 86] on div at bounding box center [228, 211] width 394 height 316
click at [328, 84] on div at bounding box center [228, 211] width 394 height 316
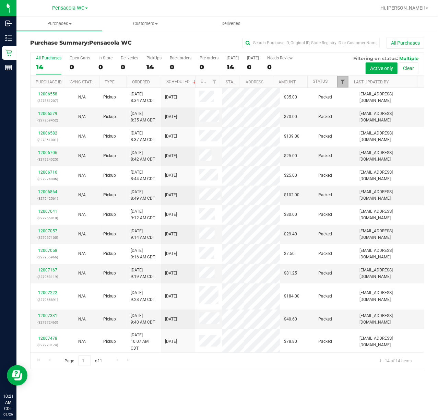
click at [328, 82] on span "Filter" at bounding box center [342, 81] width 5 height 5
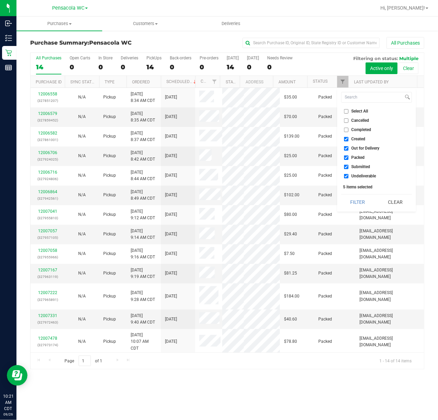
click at [328, 114] on li "Select All" at bounding box center [377, 111] width 71 height 7
click at [328, 110] on span "Select All" at bounding box center [360, 111] width 17 height 4
click at [328, 110] on input "Select All" at bounding box center [346, 111] width 4 height 4
checkbox input "true"
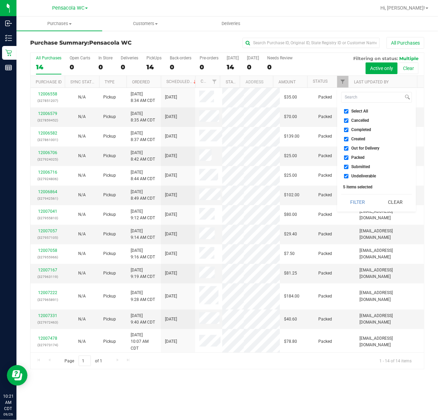
checkbox input "true"
click at [328, 112] on span "Select All" at bounding box center [360, 111] width 17 height 4
click at [328, 112] on input "Select All" at bounding box center [346, 111] width 4 height 4
checkbox input "false"
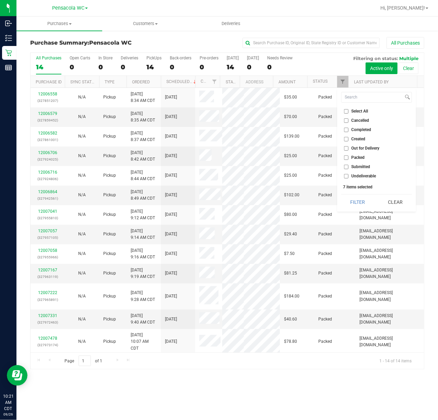
checkbox input "false"
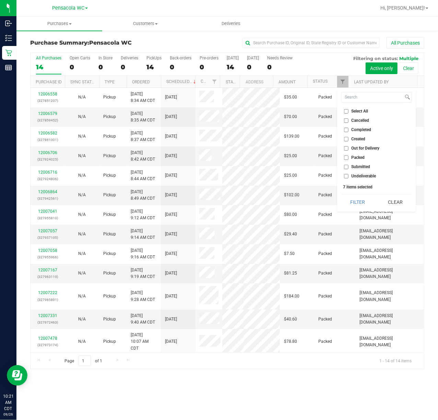
checkbox input "false"
click at [328, 167] on span "Submitted" at bounding box center [361, 167] width 19 height 4
click at [328, 167] on input "Submitted" at bounding box center [346, 167] width 4 height 4
click at [328, 202] on button "Filter" at bounding box center [358, 202] width 33 height 15
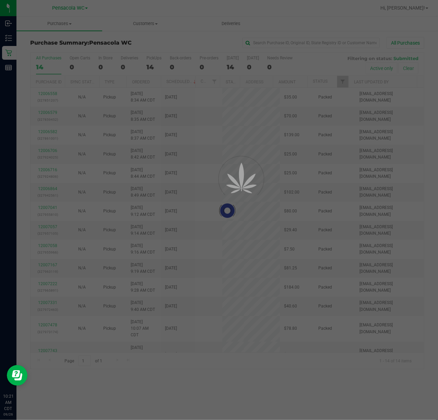
checkbox input "true"
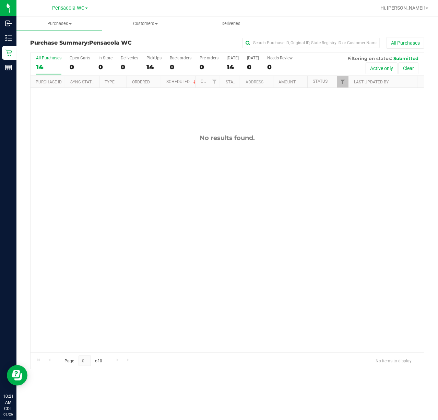
click at [328, 205] on div "No results found." at bounding box center [228, 243] width 394 height 311
click at [328, 83] on span "Filter" at bounding box center [342, 81] width 5 height 5
click at [328, 111] on input "Select All" at bounding box center [346, 111] width 4 height 4
checkbox input "true"
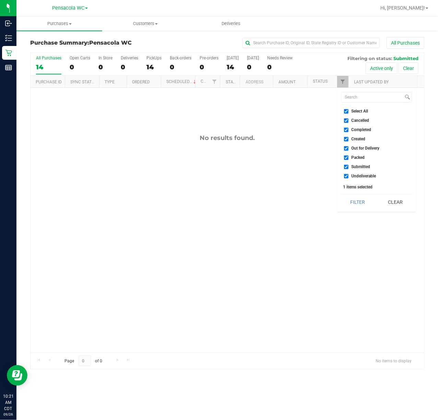
checkbox input "true"
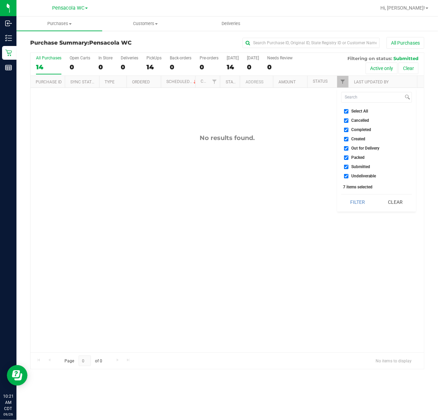
click at [328, 111] on input "Select All" at bounding box center [346, 111] width 4 height 4
checkbox input "false"
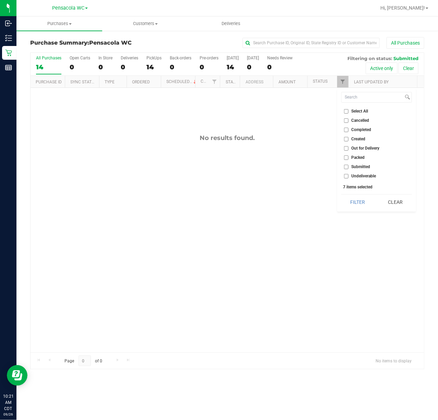
checkbox input "false"
click at [328, 165] on span "Submitted" at bounding box center [361, 167] width 19 height 4
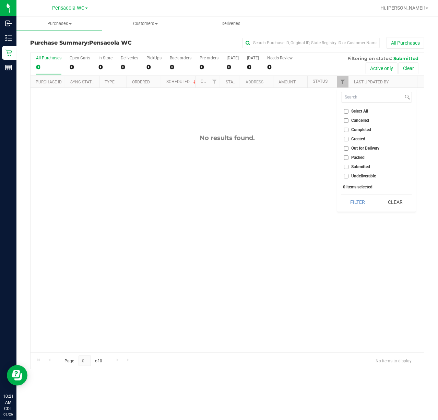
click at [328, 165] on input "Submitted" at bounding box center [346, 167] width 4 height 4
checkbox input "true"
click at [328, 195] on button "Filter" at bounding box center [358, 202] width 33 height 15
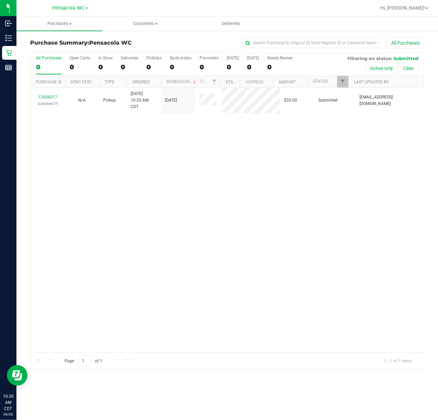
click at [301, 269] on div "12008017 (328004677) N/A Pickup [DATE] 10:25 AM CDT 9/26/2025 $35.00 Submitted …" at bounding box center [228, 220] width 394 height 265
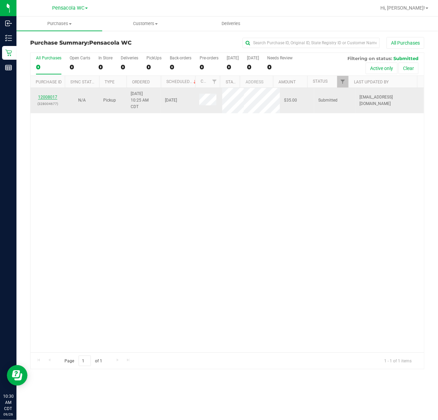
click at [53, 97] on link "12008017" at bounding box center [47, 97] width 19 height 5
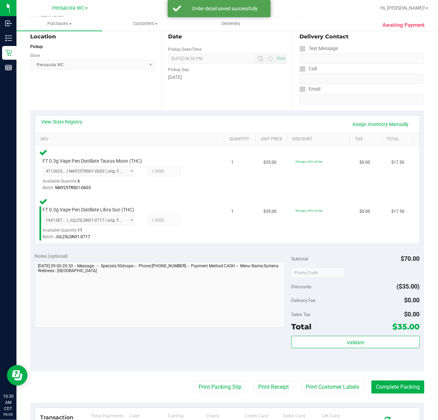
scroll to position [80, 0]
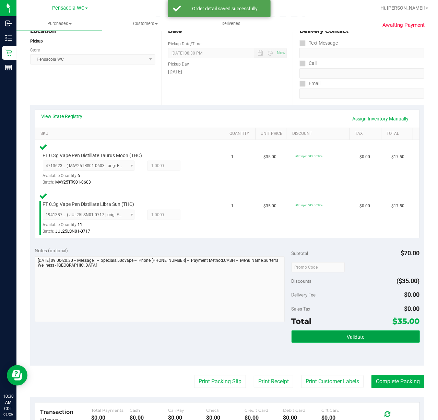
click at [328, 315] on button "Validate" at bounding box center [356, 337] width 128 height 12
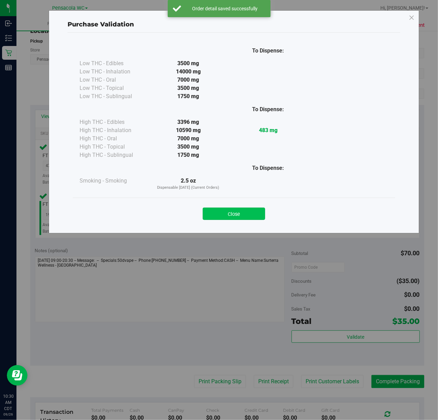
click at [240, 219] on button "Close" at bounding box center [234, 214] width 62 height 12
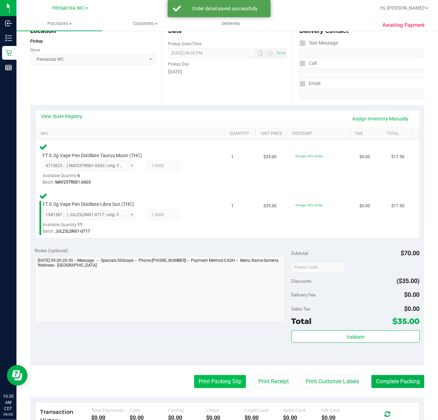
click at [212, 315] on button "Print Packing Slip" at bounding box center [220, 381] width 52 height 13
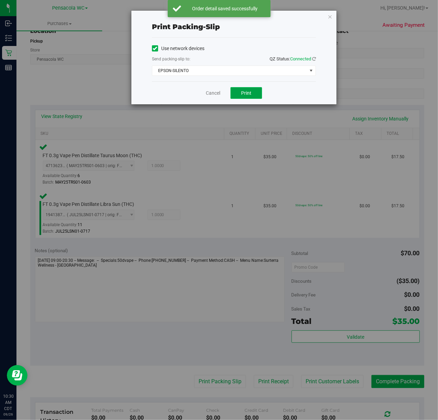
click at [261, 94] on button "Print" at bounding box center [247, 93] width 32 height 12
click at [328, 18] on icon "button" at bounding box center [330, 16] width 5 height 8
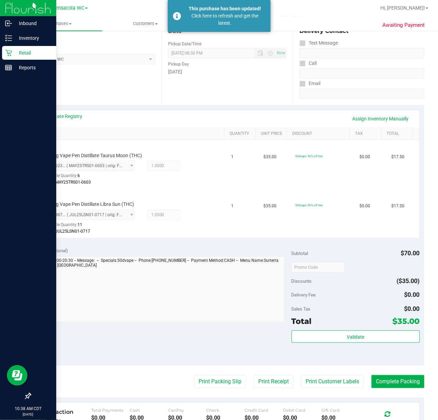
click at [8, 53] on icon at bounding box center [8, 52] width 7 height 7
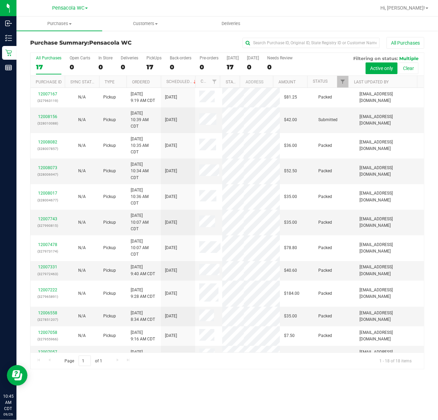
click at [258, 315] on div "Purchases Summary of purchases Fulfillment All purchases Customers All customer…" at bounding box center [227, 218] width 422 height 404
click at [328, 82] on span "Filter" at bounding box center [342, 81] width 5 height 5
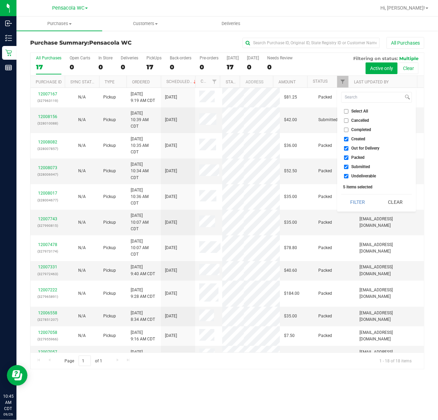
click at [328, 110] on span "Select All" at bounding box center [360, 111] width 17 height 4
click at [328, 110] on input "Select All" at bounding box center [346, 111] width 4 height 4
checkbox input "true"
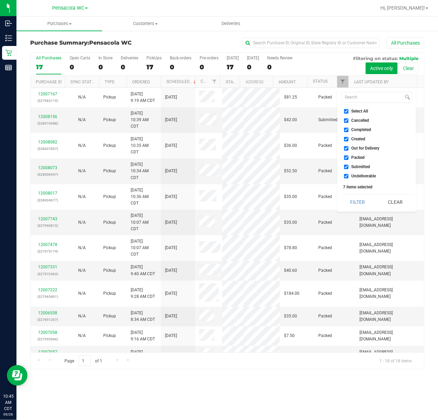
click at [328, 109] on span "Select All" at bounding box center [360, 111] width 17 height 4
click at [328, 109] on input "Select All" at bounding box center [346, 111] width 4 height 4
checkbox input "false"
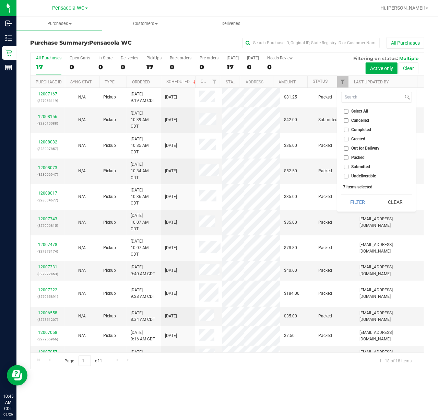
checkbox input "false"
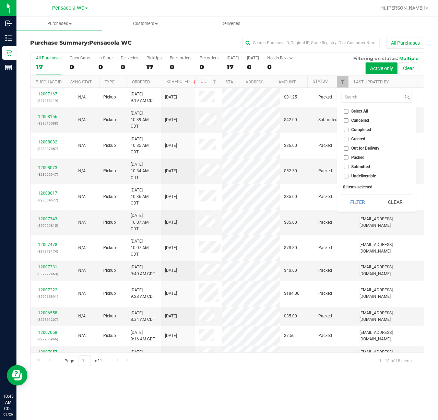
click at [328, 169] on span "Submitted" at bounding box center [361, 167] width 19 height 4
click at [328, 169] on input "Submitted" at bounding box center [346, 167] width 4 height 4
checkbox input "true"
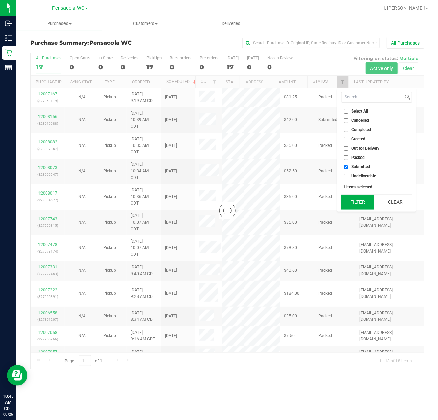
click at [328, 206] on button "Filter" at bounding box center [358, 202] width 33 height 15
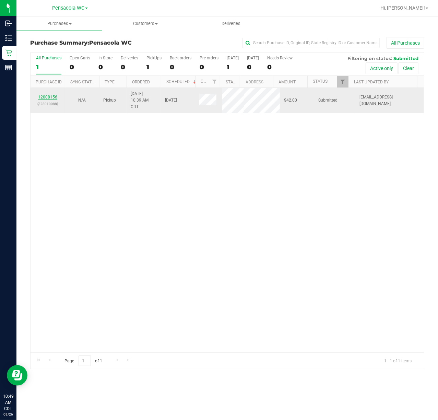
click at [43, 99] on link "12008156" at bounding box center [47, 97] width 19 height 5
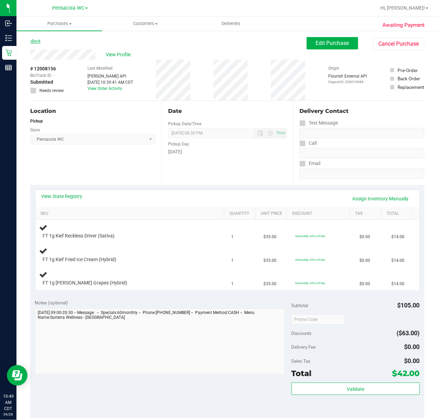
click at [36, 41] on link "Back" at bounding box center [35, 41] width 10 height 5
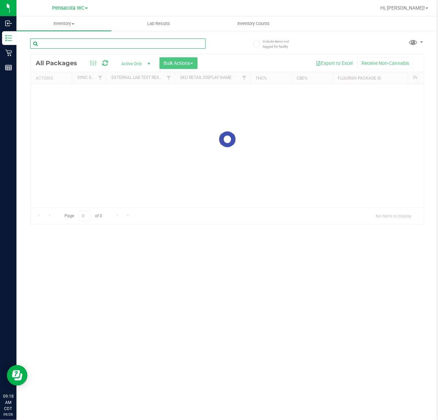
click at [77, 40] on input "text" at bounding box center [118, 43] width 176 height 10
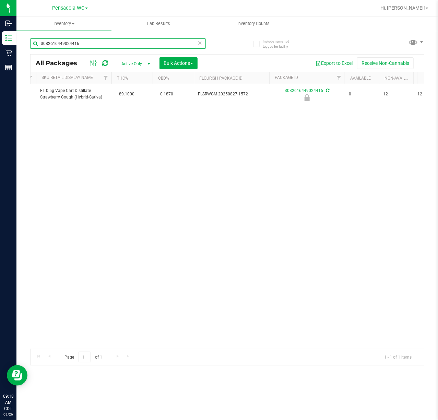
scroll to position [0, 3]
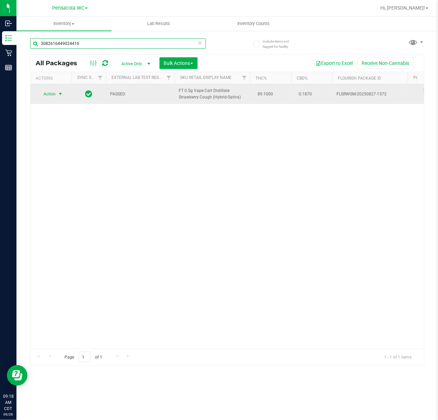
type input "3082616449024416"
click at [58, 96] on span "select" at bounding box center [60, 93] width 5 height 5
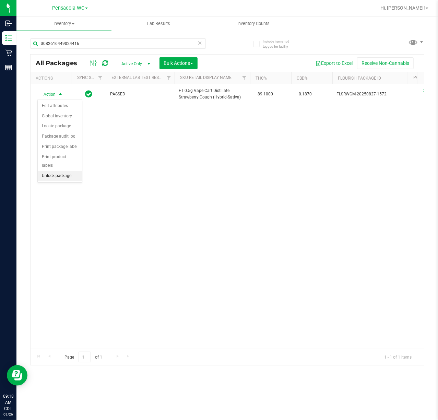
click at [66, 181] on li "Unlock package" at bounding box center [60, 176] width 44 height 10
click at [140, 181] on div "Action Action Create package Edit attributes Global inventory Locate package Lo…" at bounding box center [228, 216] width 394 height 265
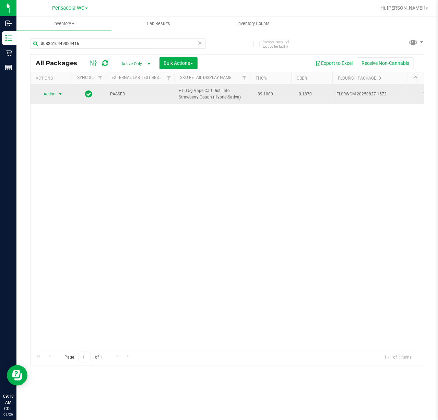
click at [60, 94] on span "select" at bounding box center [60, 93] width 5 height 5
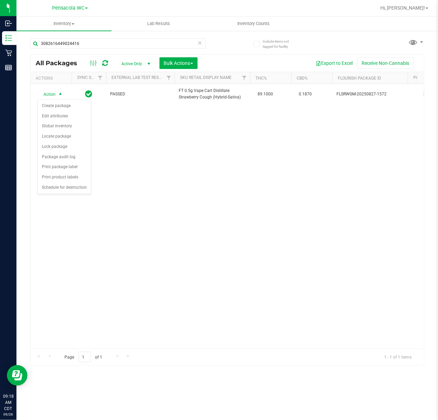
click at [163, 180] on div "Action Action Create package Edit attributes Global inventory Locate package Lo…" at bounding box center [228, 216] width 394 height 265
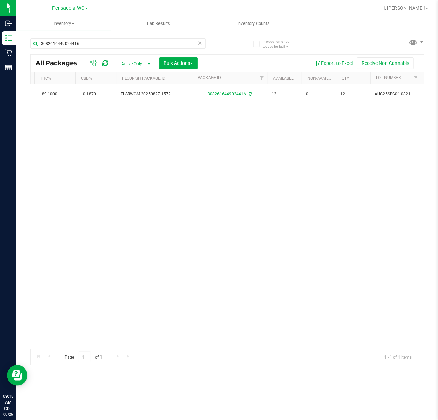
scroll to position [0, 14]
